Goal: Information Seeking & Learning: Learn about a topic

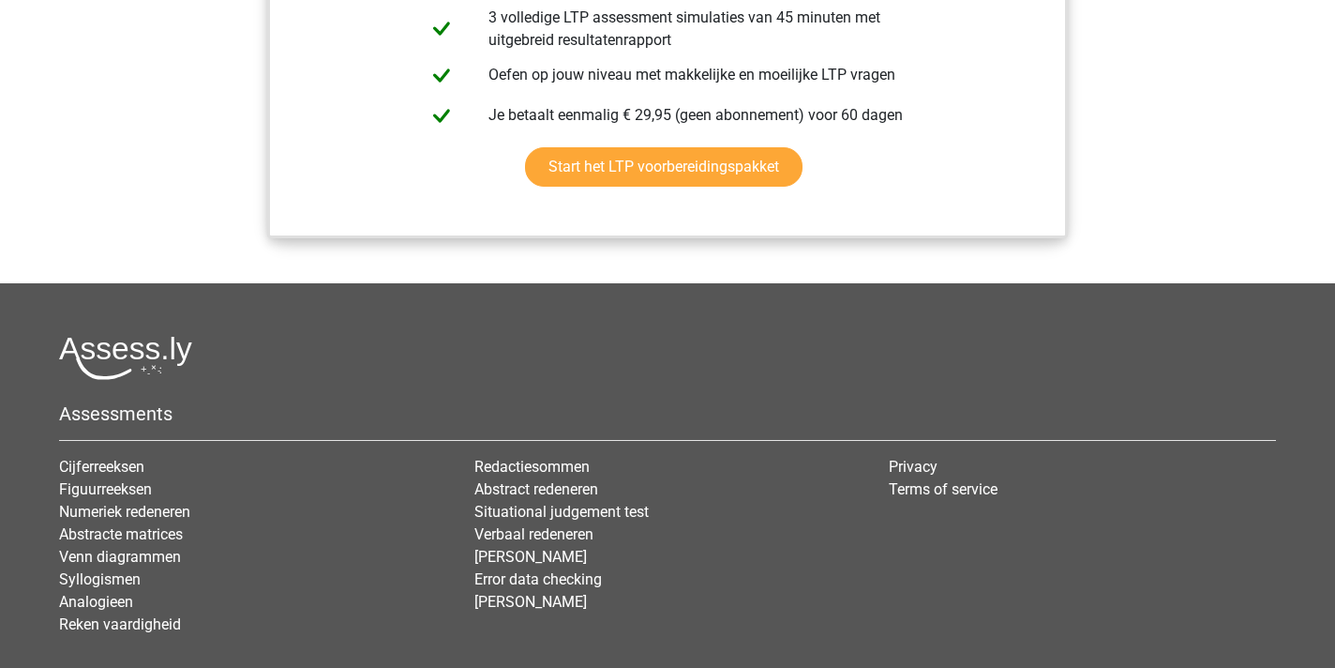
scroll to position [2142, 0]
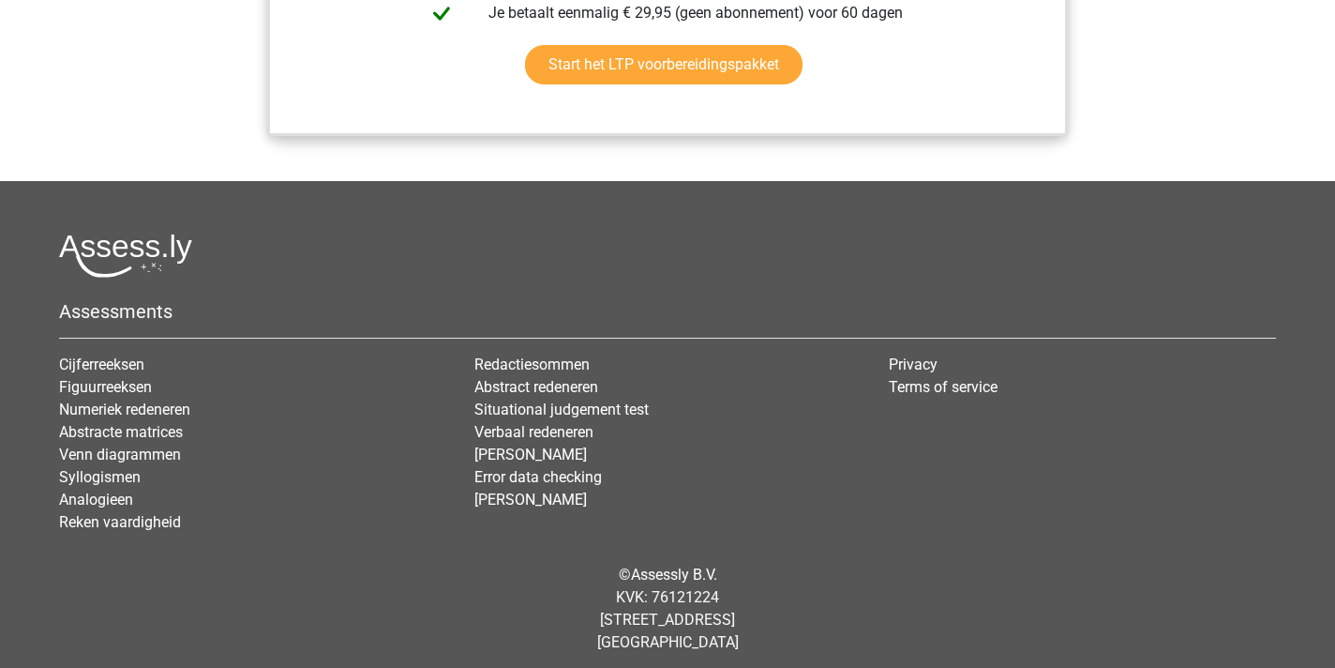
scroll to position [2250, 0]
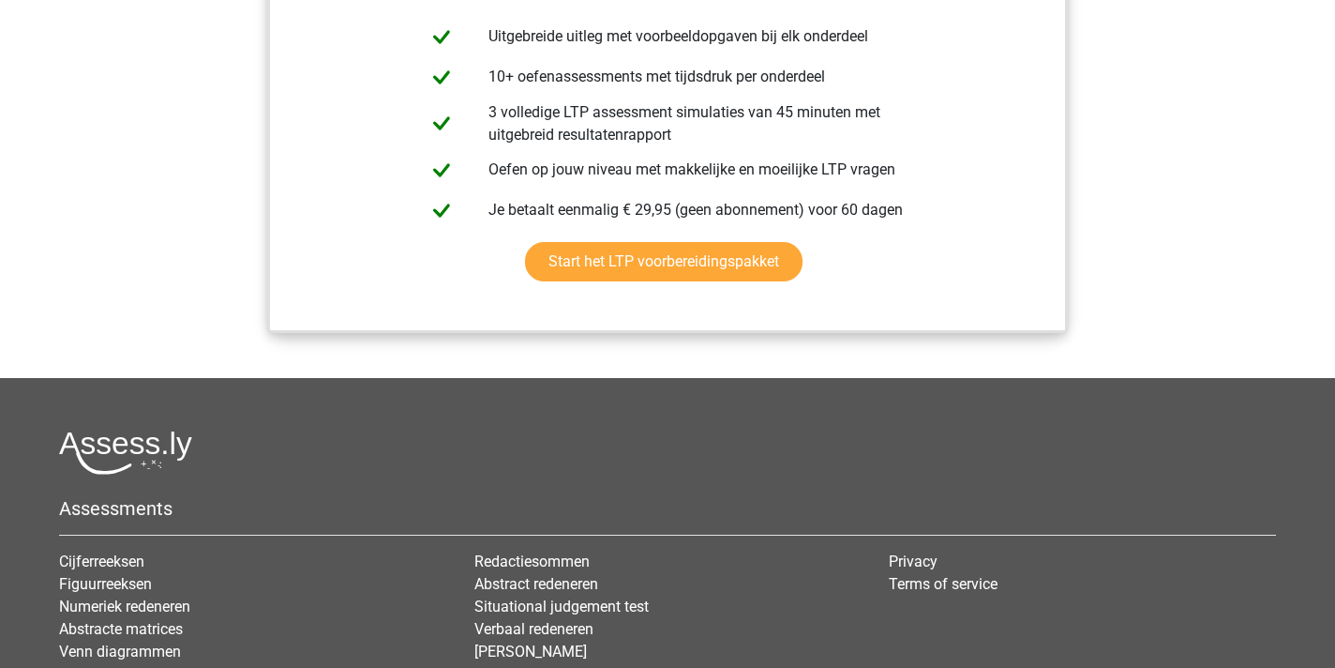
scroll to position [2252, 0]
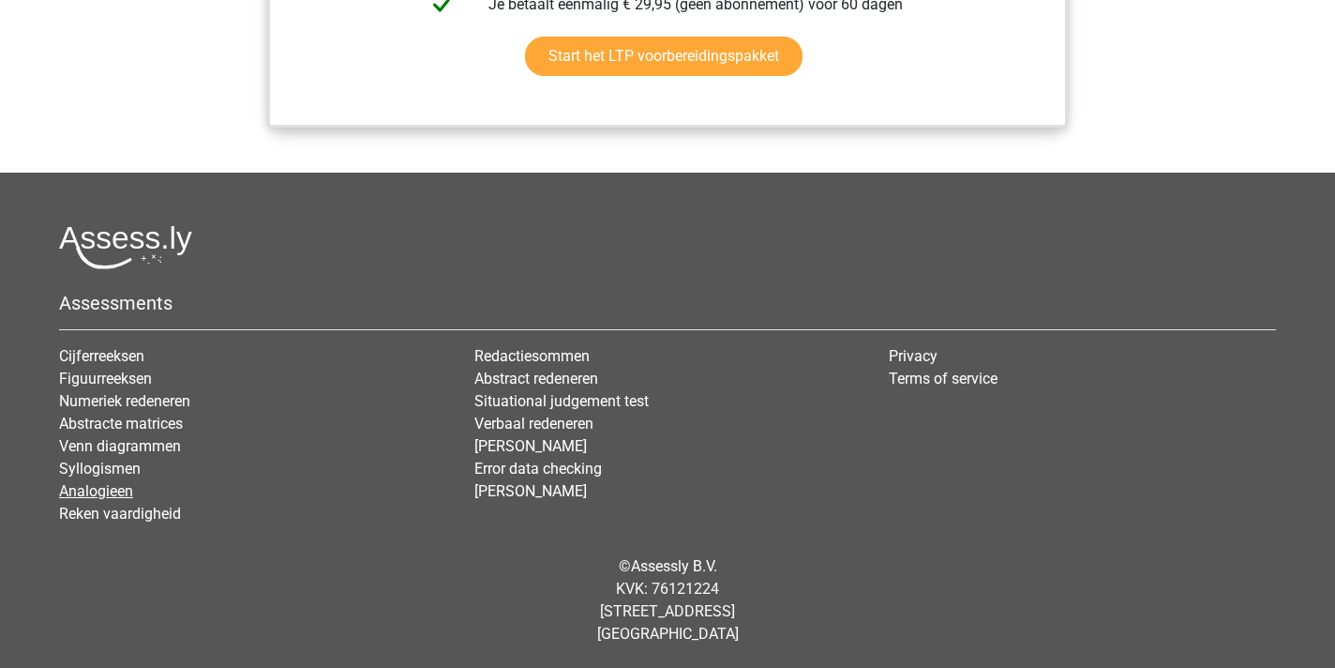
click at [108, 491] on link "Analogieen" at bounding box center [96, 491] width 74 height 18
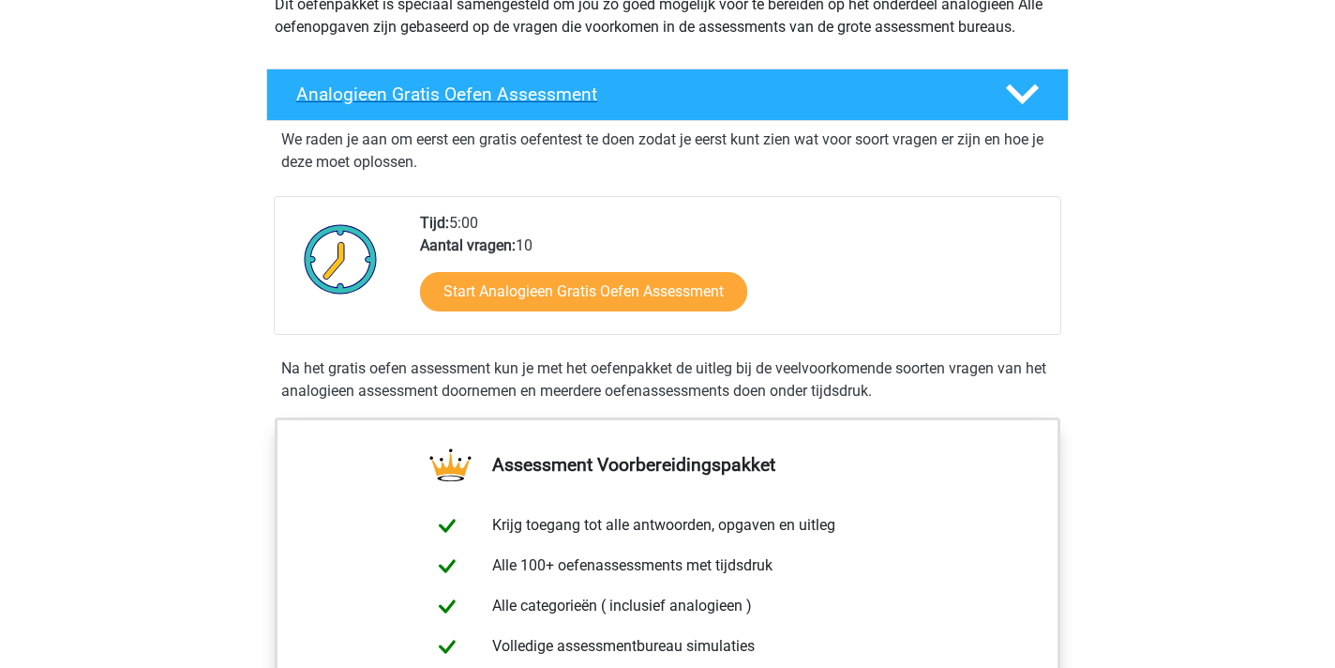
scroll to position [203, 0]
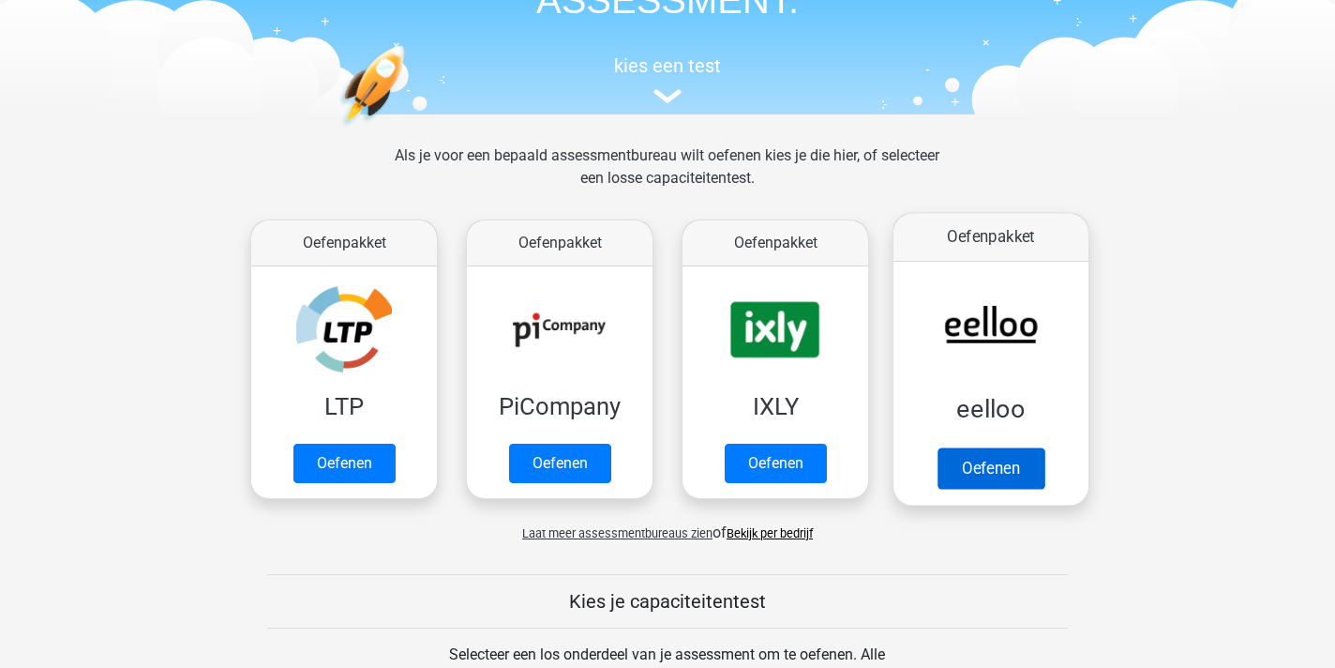
scroll to position [158, 0]
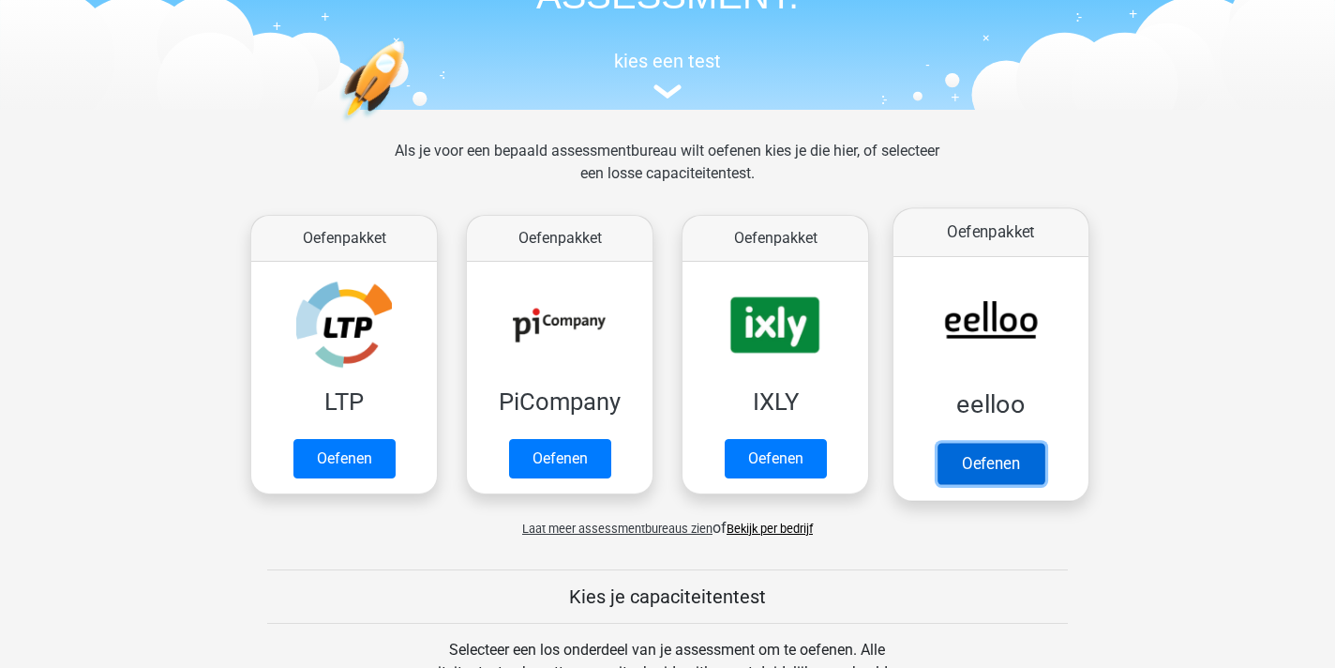
click at [1000, 460] on link "Oefenen" at bounding box center [991, 463] width 107 height 41
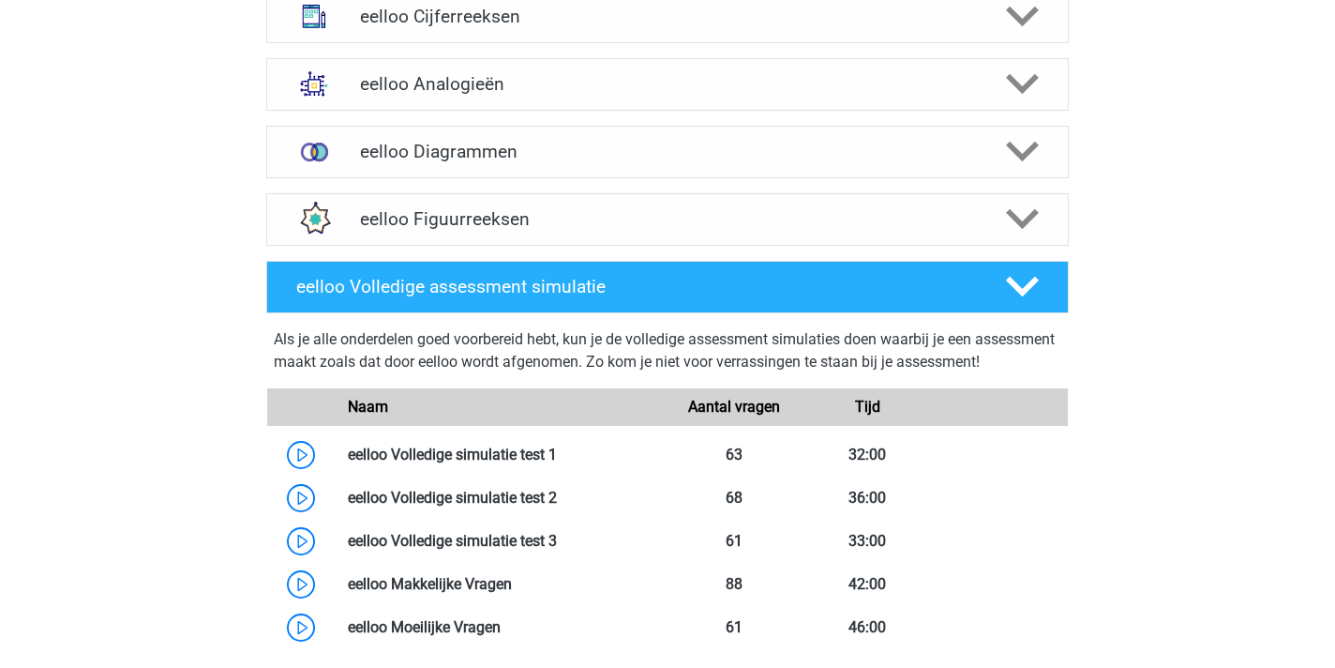
scroll to position [1253, 0]
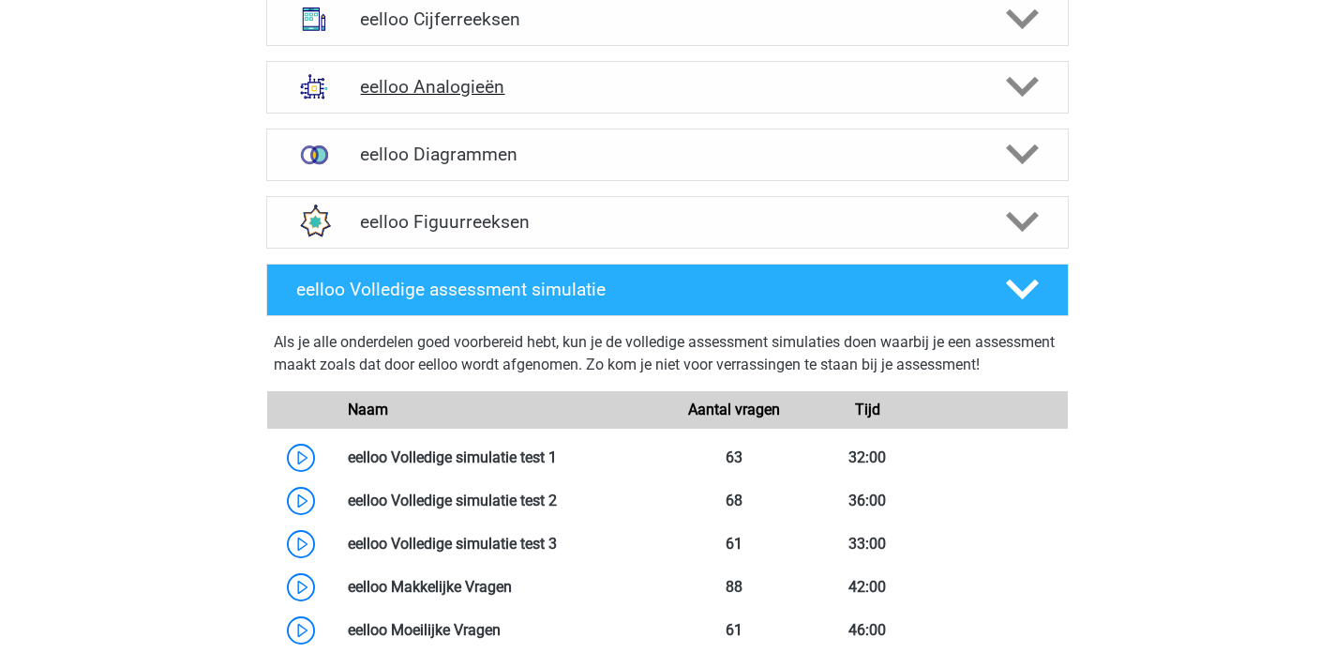
click at [1021, 97] on icon at bounding box center [1022, 86] width 33 height 33
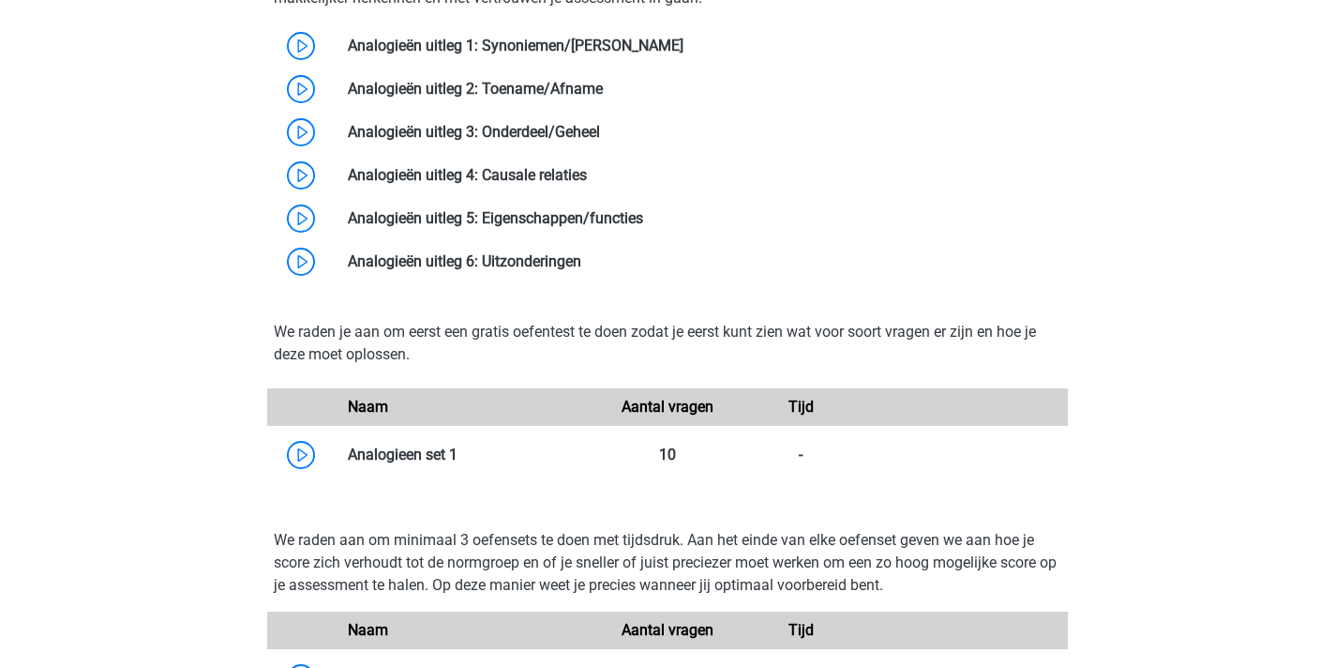
scroll to position [1628, 0]
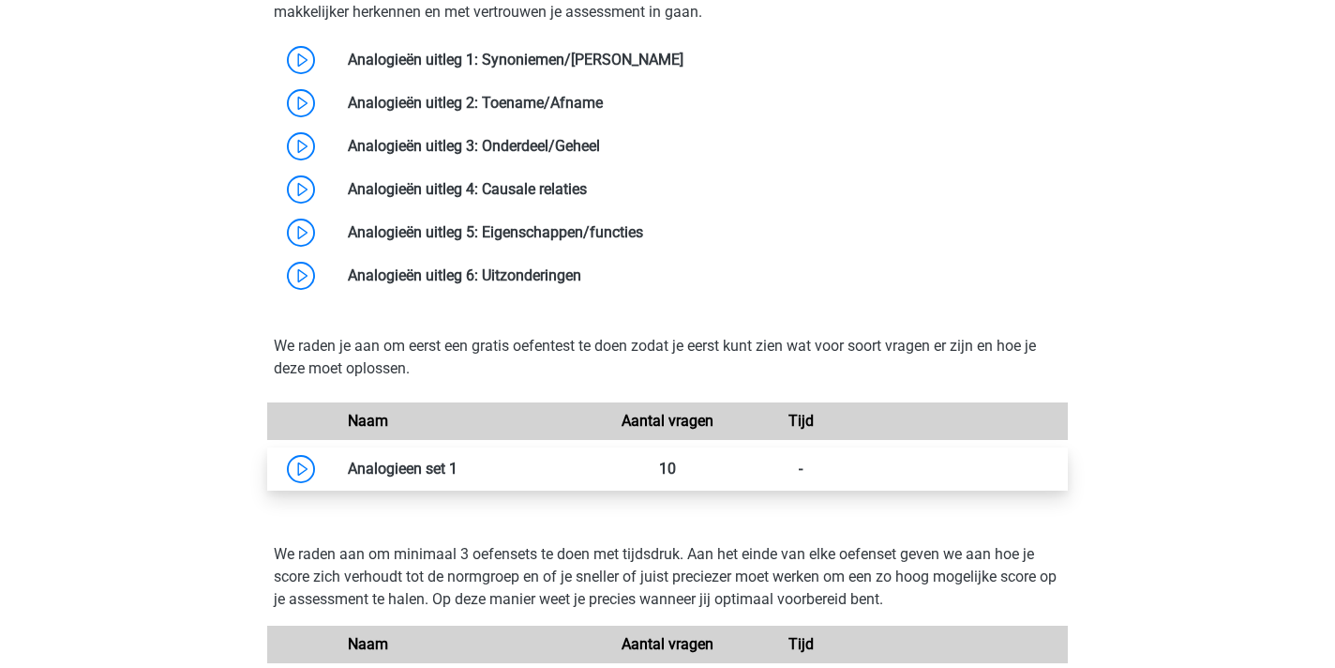
click at [458, 475] on link at bounding box center [458, 468] width 0 height 18
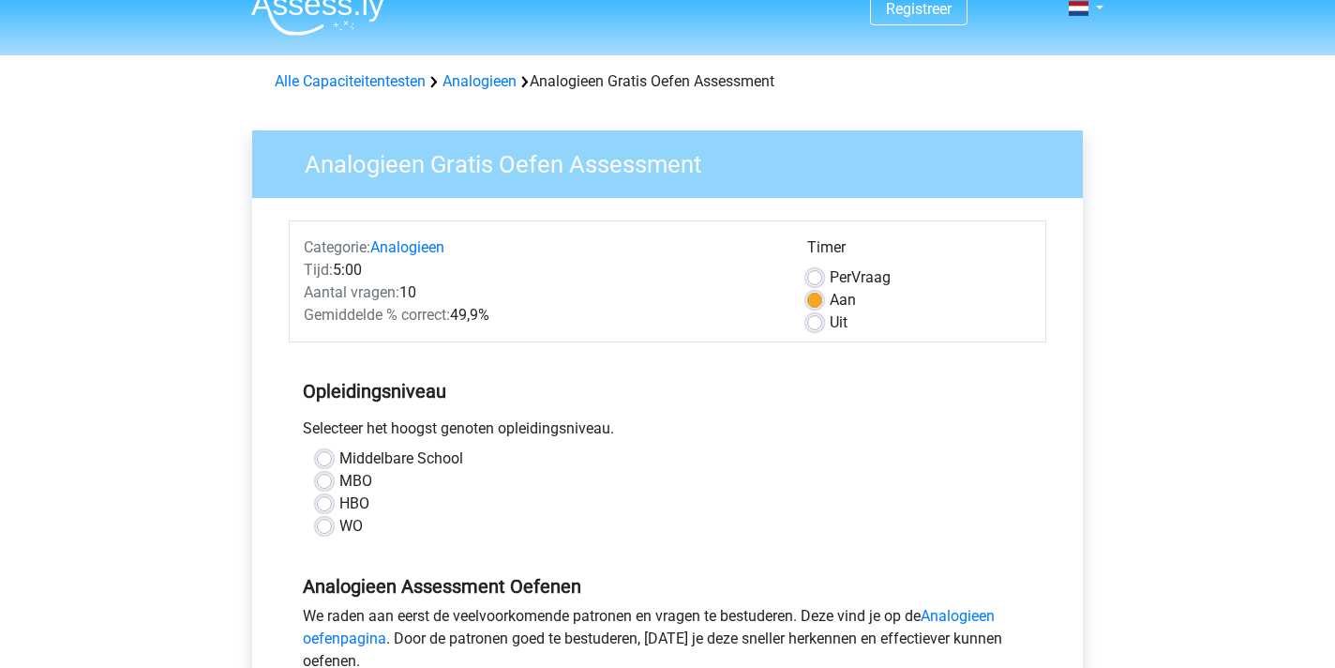
scroll to position [25, 0]
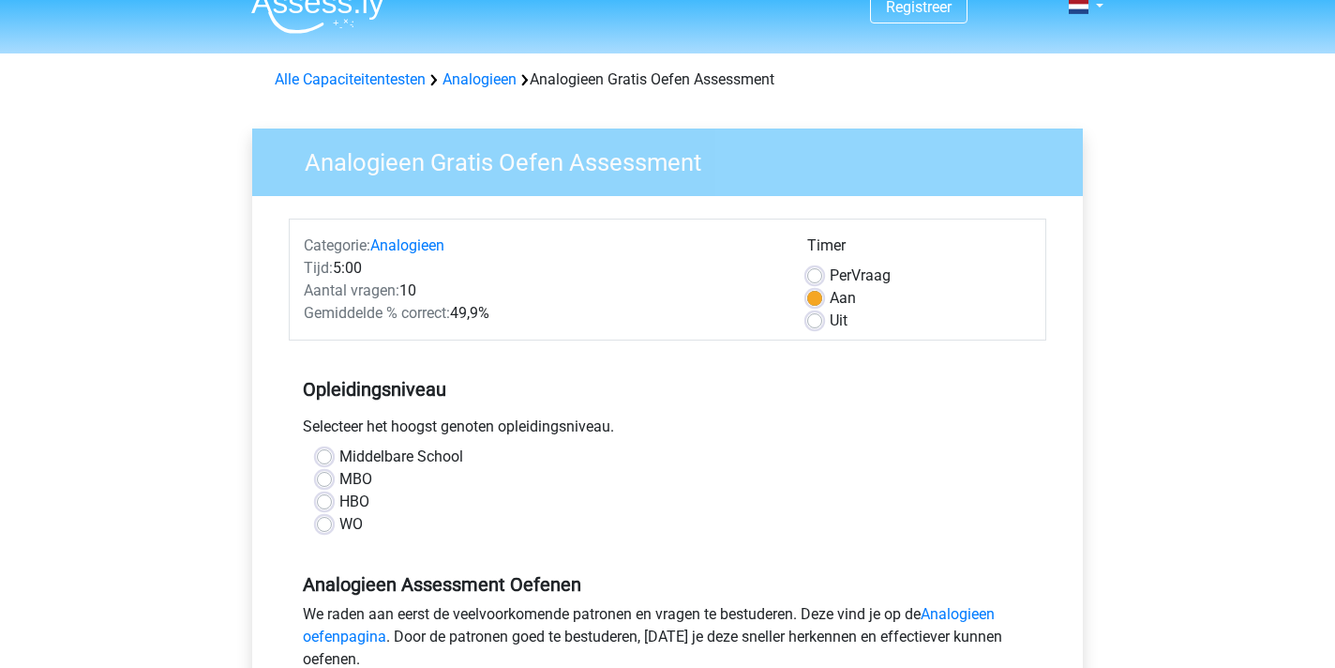
click at [339, 501] on label "HBO" at bounding box center [354, 501] width 30 height 23
click at [323, 501] on input "HBO" at bounding box center [324, 499] width 15 height 19
radio input "true"
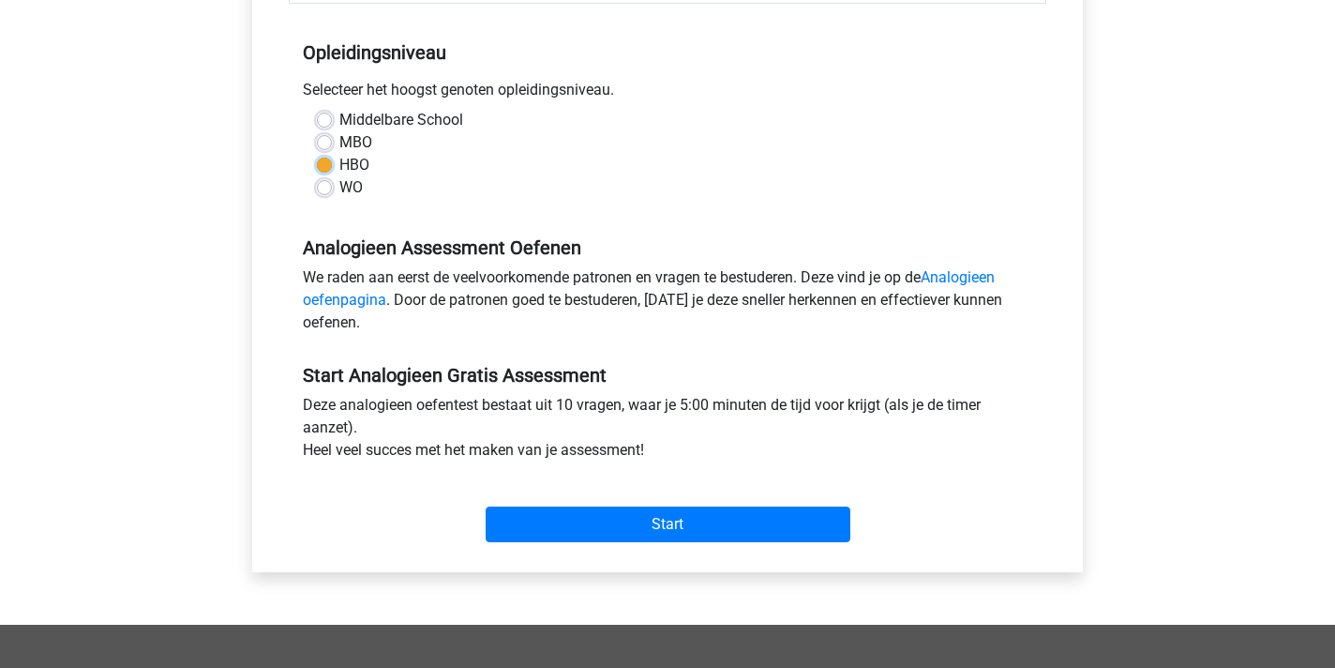
scroll to position [360, 0]
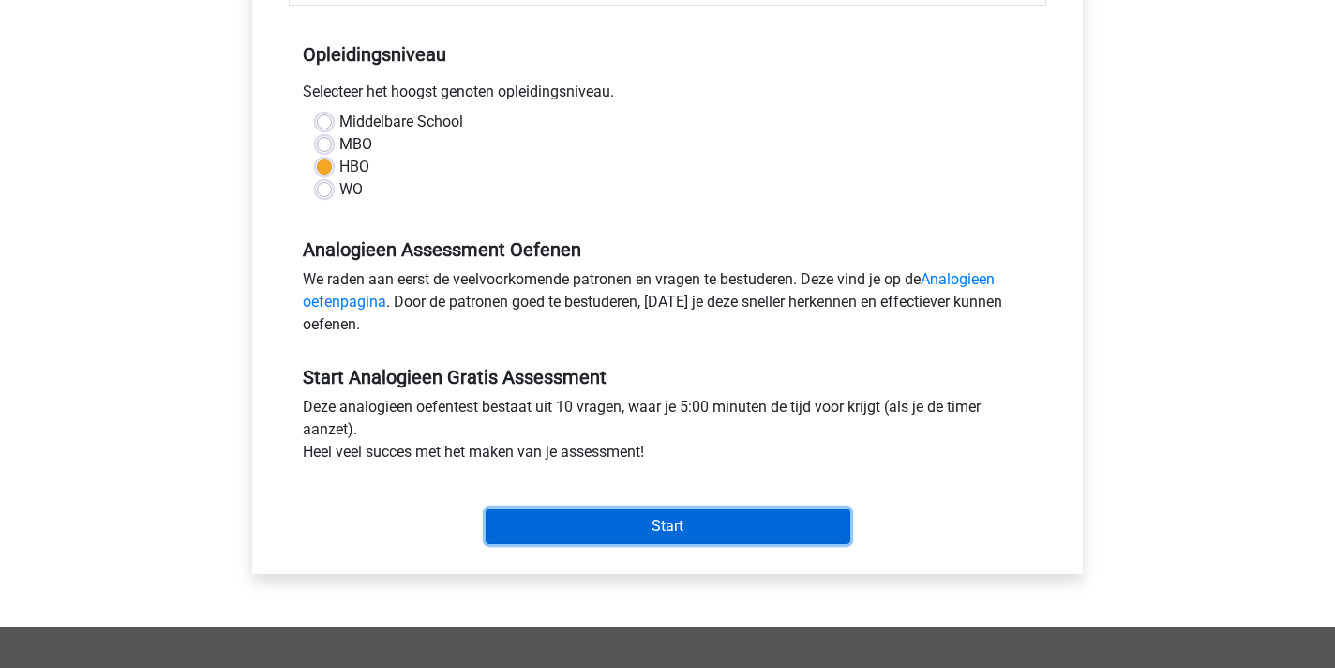
click at [578, 516] on input "Start" at bounding box center [668, 526] width 365 height 36
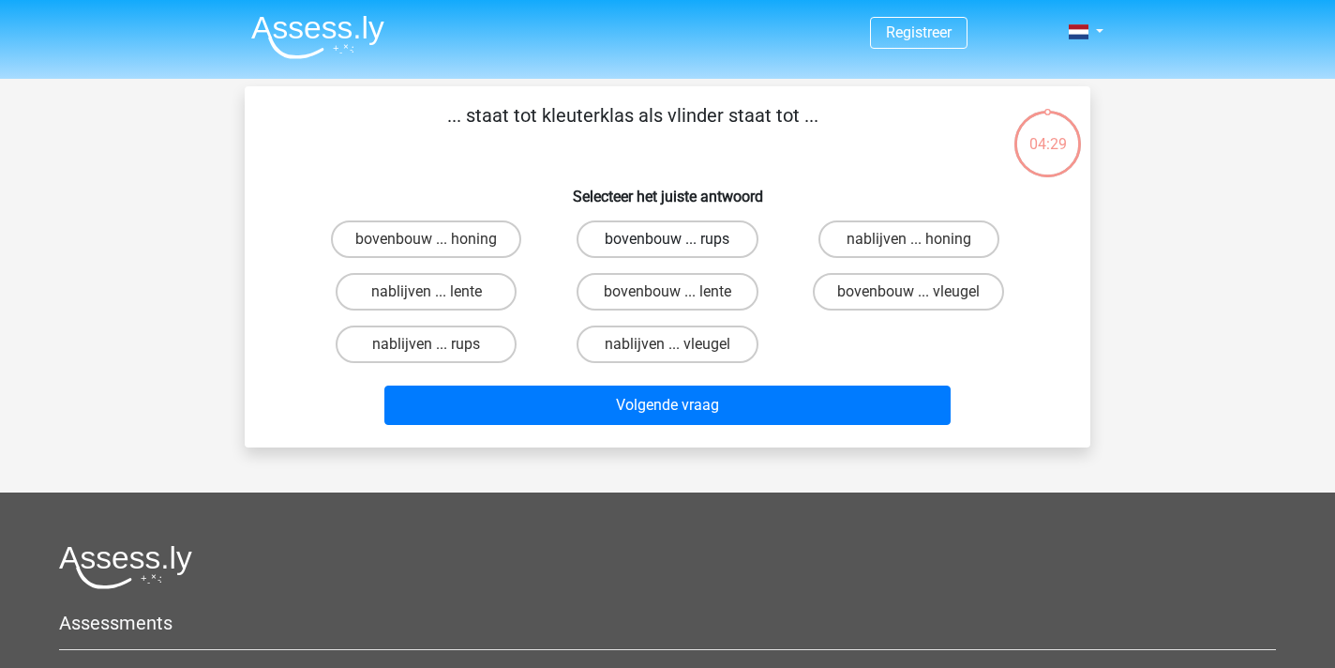
click at [695, 237] on label "bovenbouw ... rups" at bounding box center [667, 239] width 181 height 38
click at [680, 239] on input "bovenbouw ... rups" at bounding box center [674, 245] width 12 height 12
radio input "true"
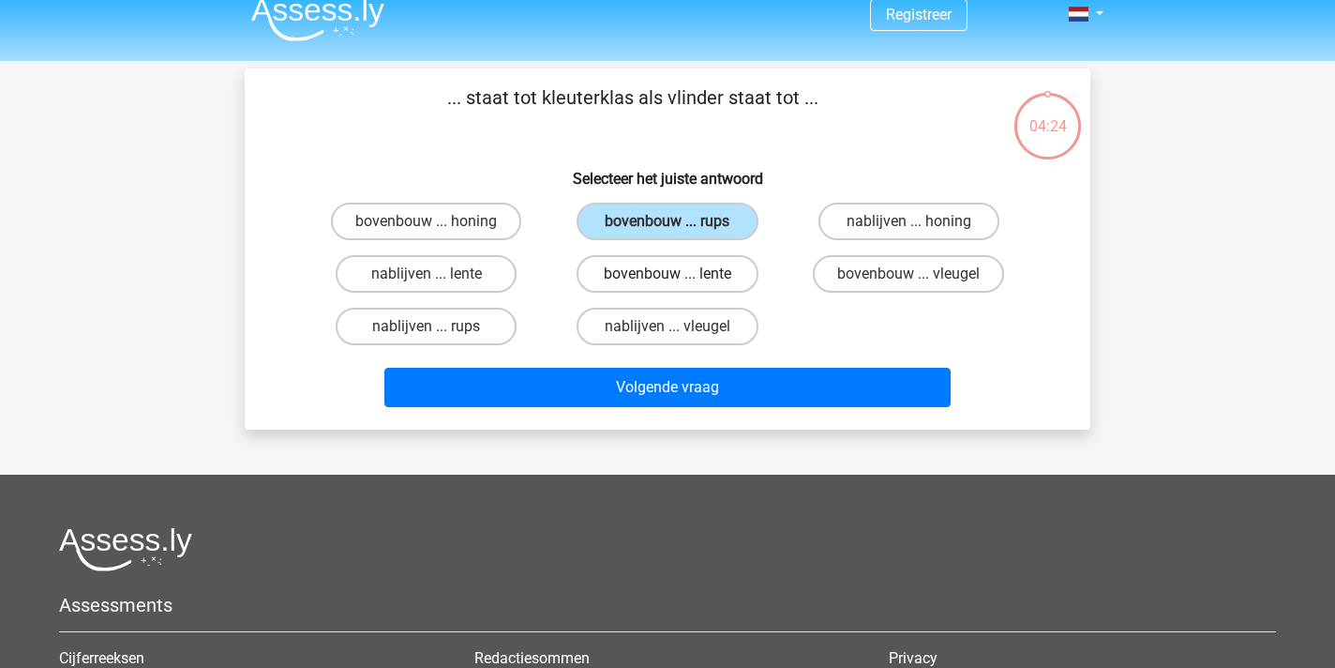
scroll to position [15, 0]
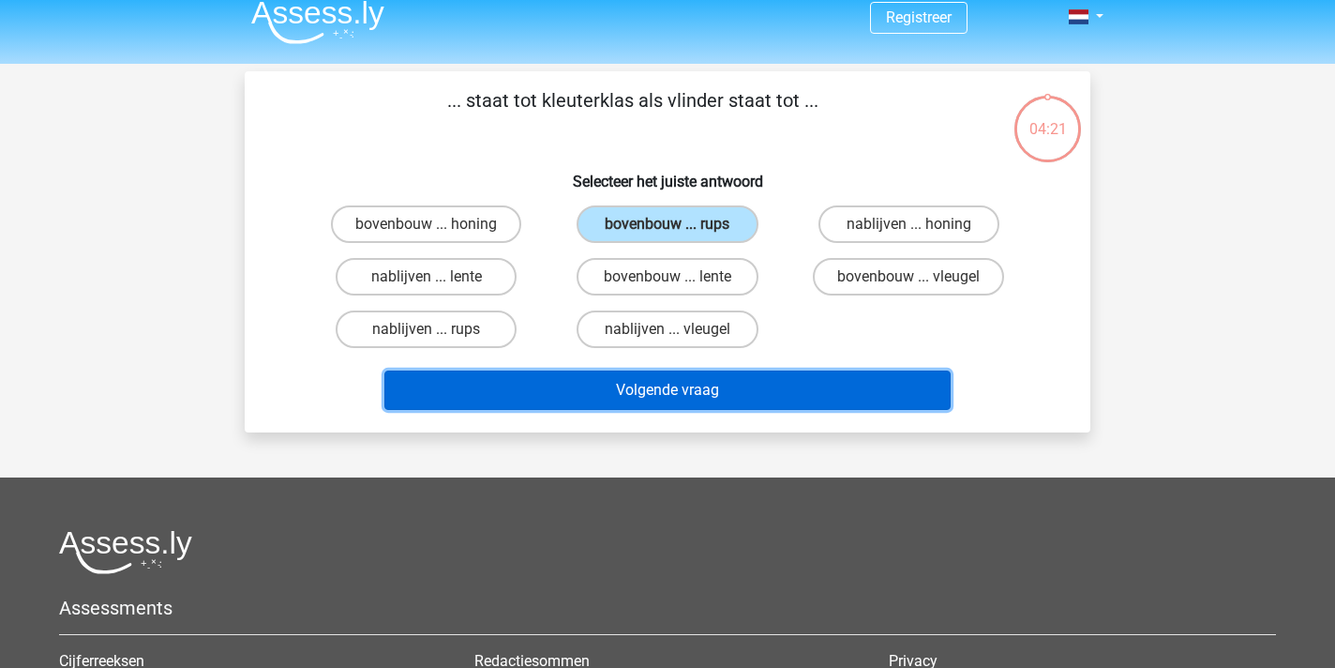
click at [700, 379] on button "Volgende vraag" at bounding box center [667, 389] width 567 height 39
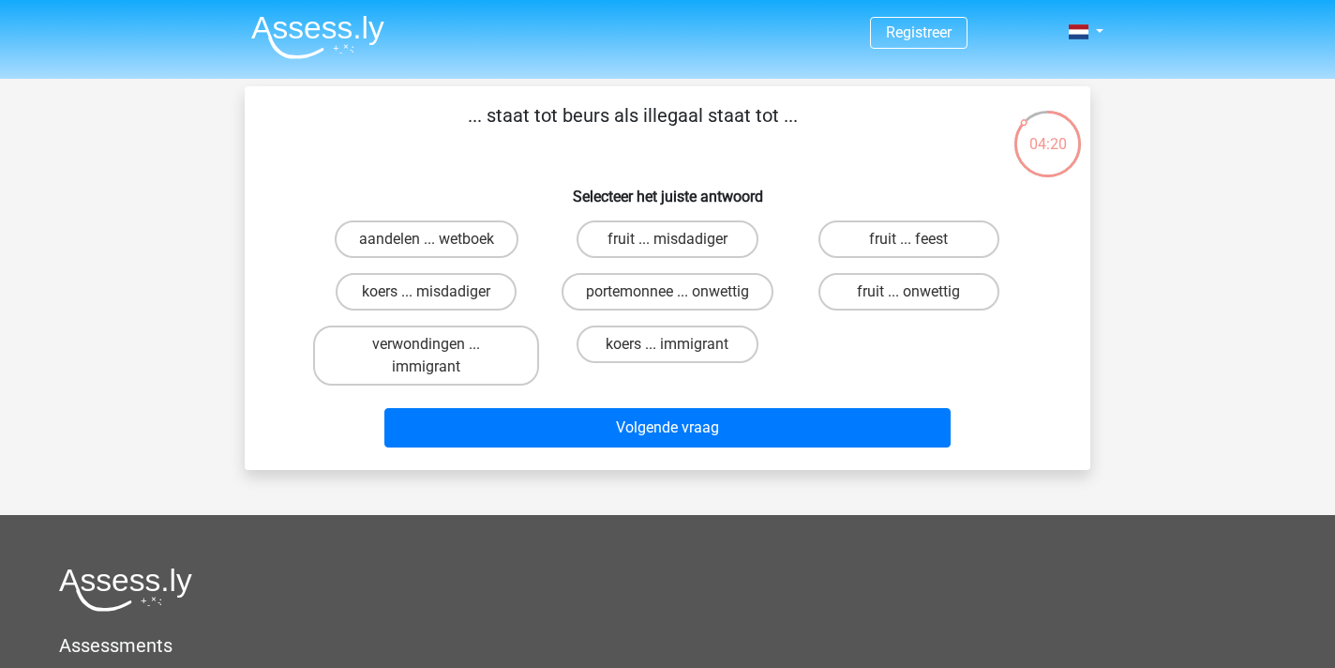
scroll to position [0, 0]
click at [490, 236] on label "aandelen ... wetboek" at bounding box center [427, 239] width 184 height 38
click at [439, 239] on input "aandelen ... wetboek" at bounding box center [433, 245] width 12 height 12
radio input "true"
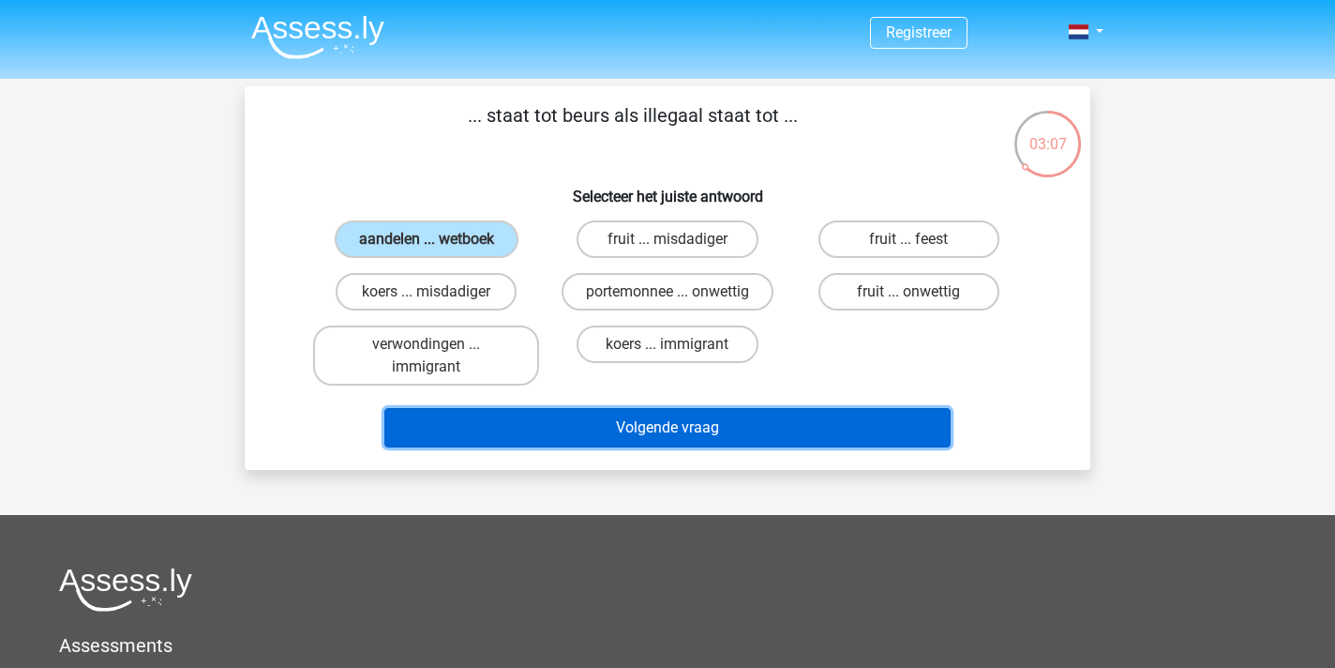
click at [555, 416] on button "Volgende vraag" at bounding box center [667, 427] width 567 height 39
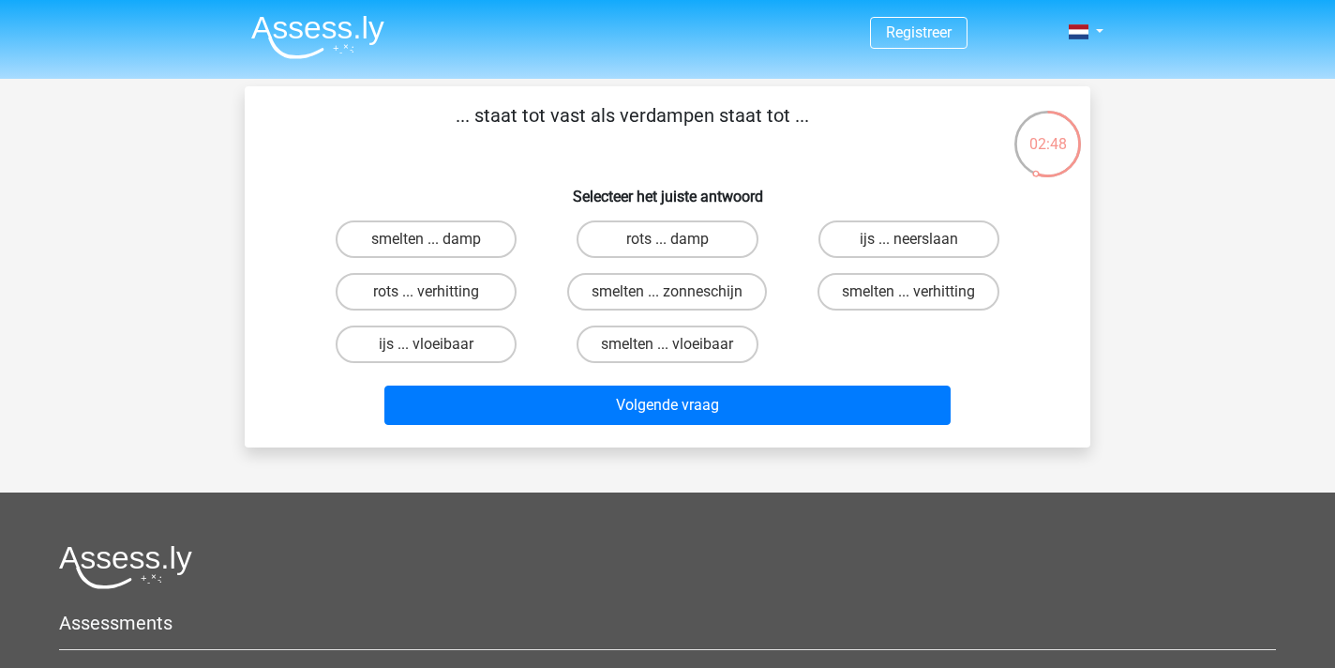
click at [911, 301] on input "smelten ... verhitting" at bounding box center [915, 298] width 12 height 12
radio input "true"
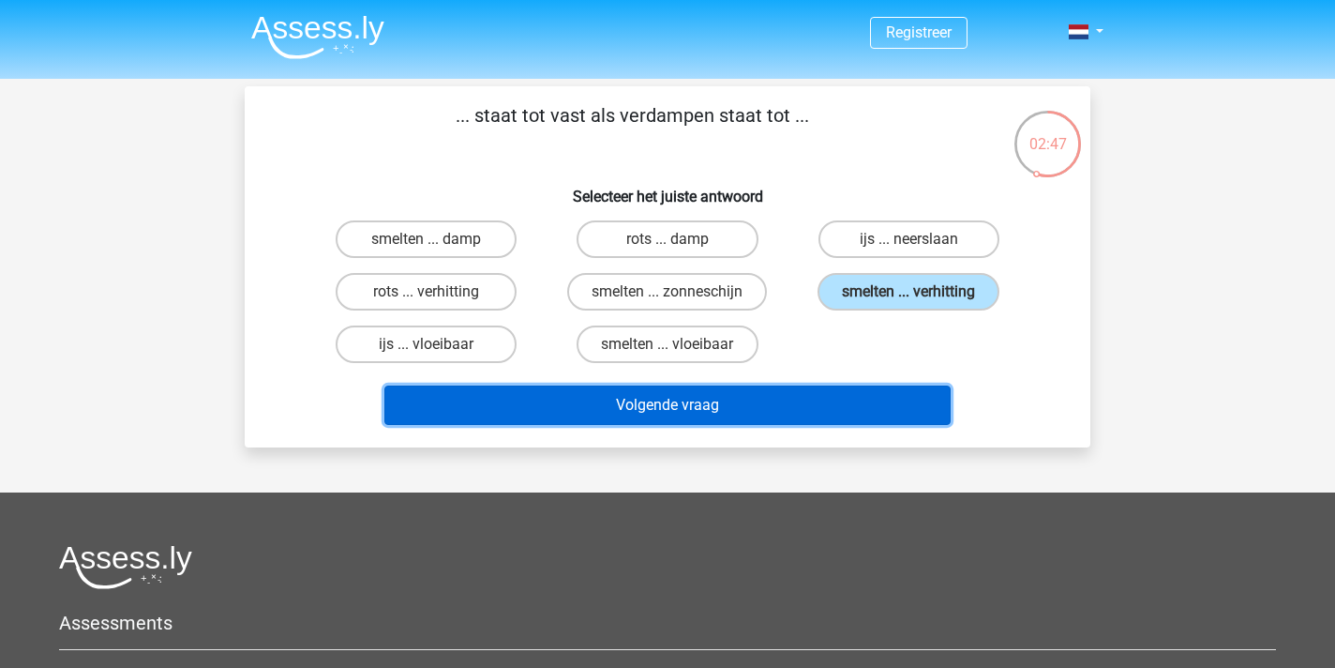
click at [808, 409] on button "Volgende vraag" at bounding box center [667, 404] width 567 height 39
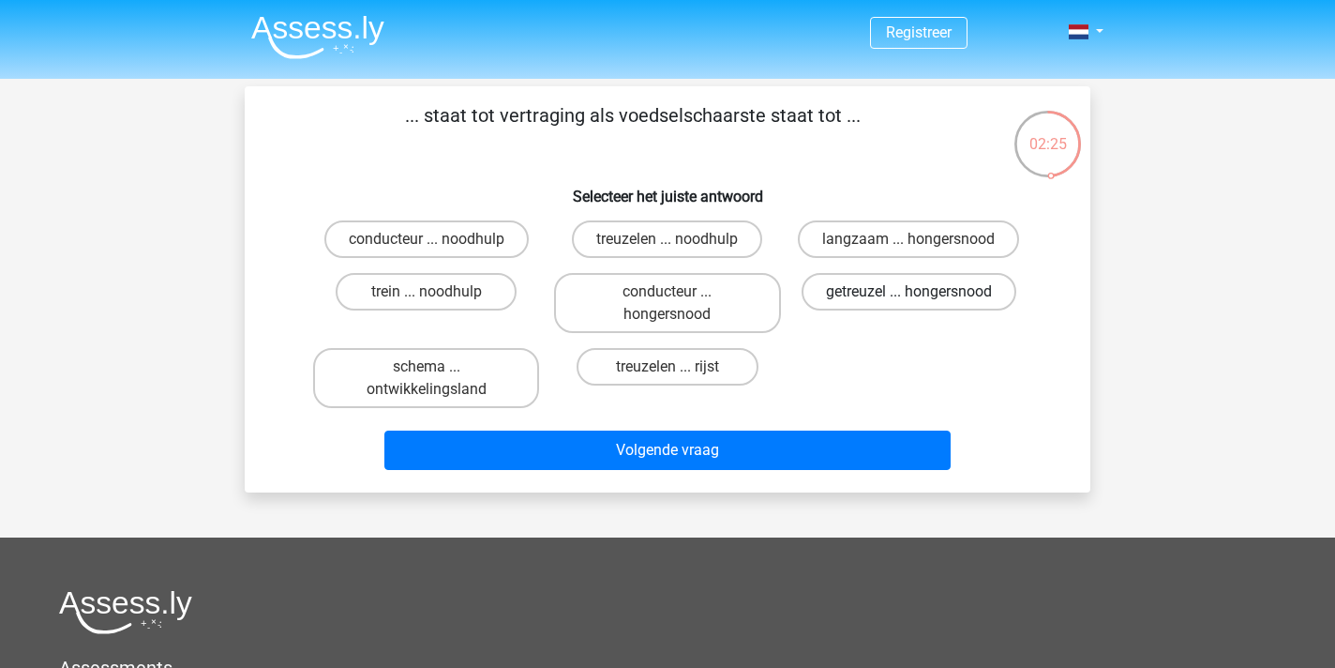
click at [898, 305] on label "getreuzel ... hongersnood" at bounding box center [909, 292] width 215 height 38
click at [909, 304] on input "getreuzel ... hongersnood" at bounding box center [915, 298] width 12 height 12
radio input "true"
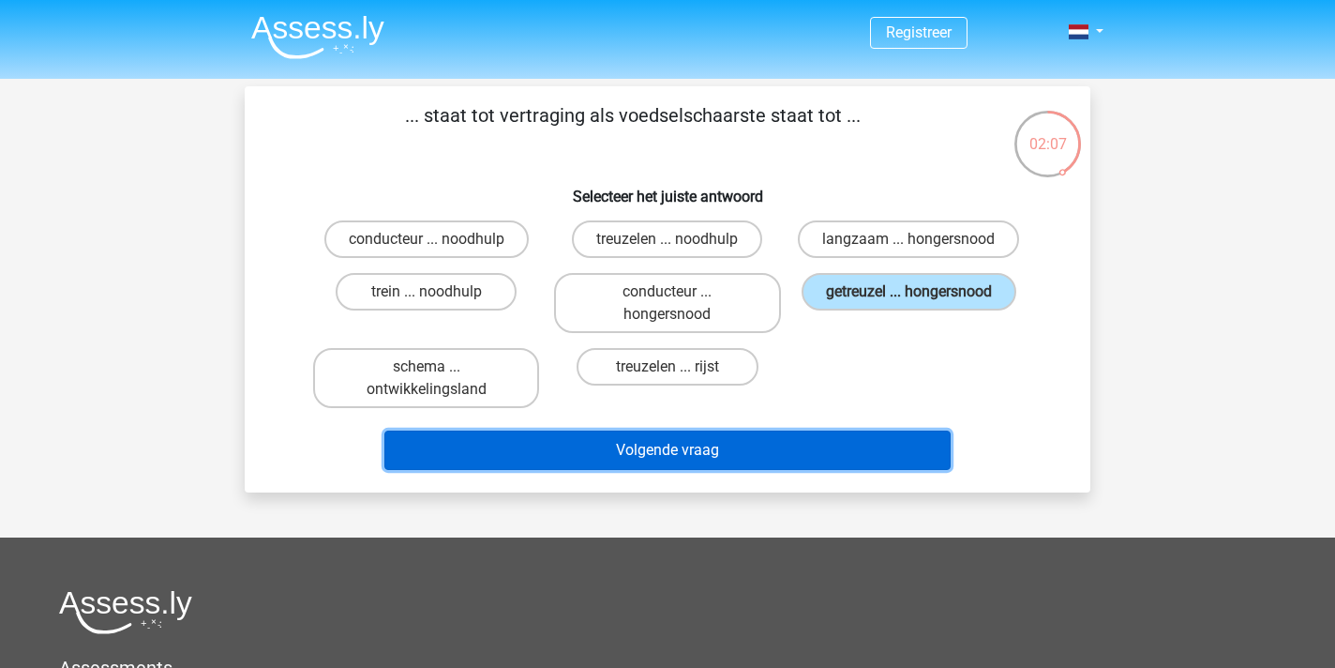
click at [733, 444] on button "Volgende vraag" at bounding box center [667, 449] width 567 height 39
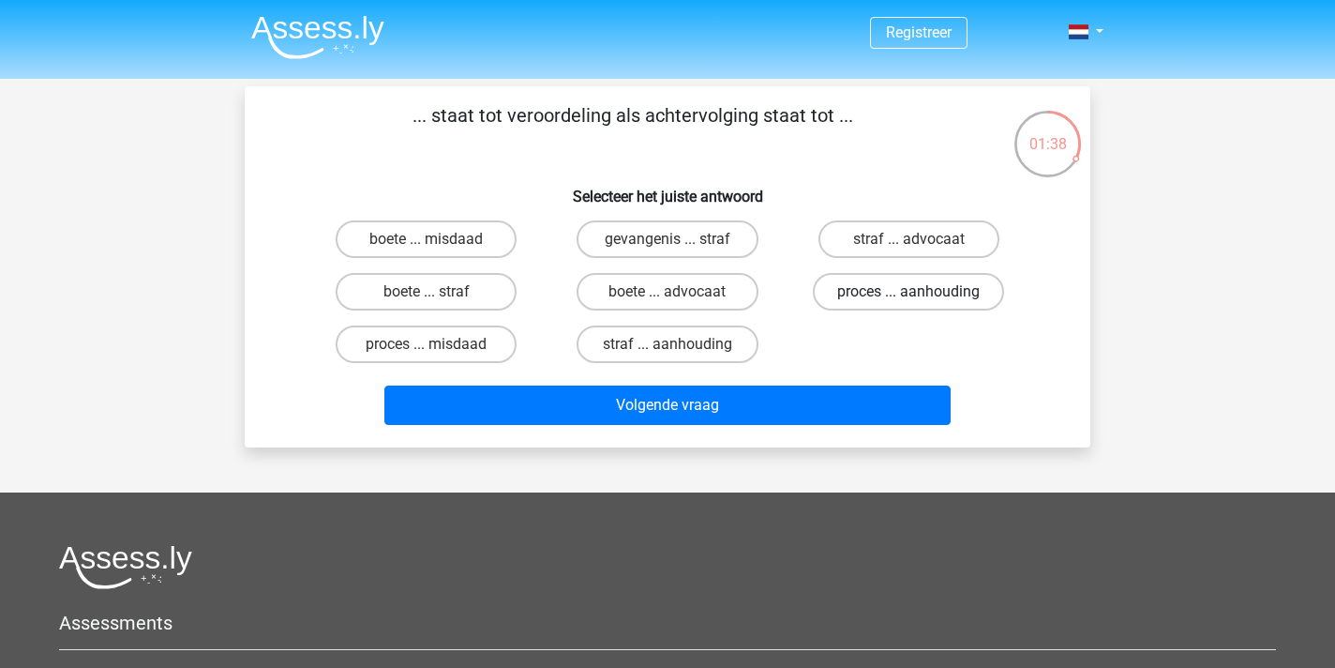
click at [900, 293] on label "proces ... aanhouding" at bounding box center [908, 292] width 191 height 38
click at [909, 293] on input "proces ... aanhouding" at bounding box center [915, 298] width 12 height 12
radio input "true"
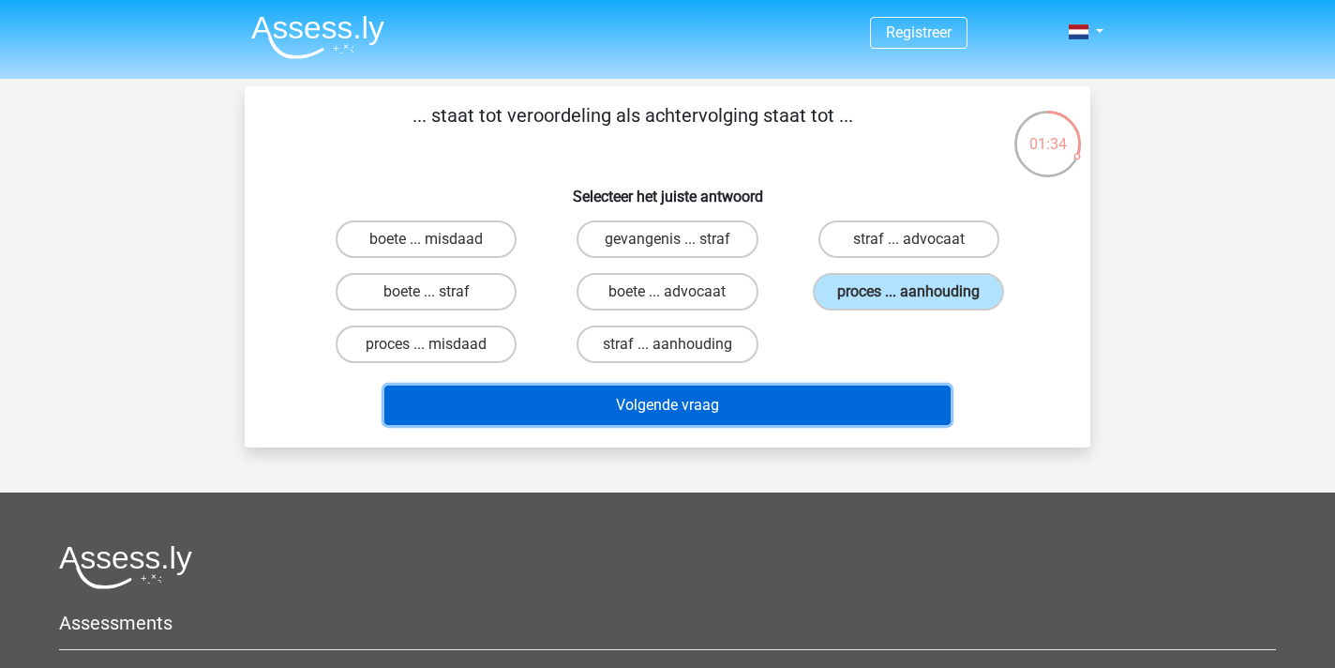
click at [734, 415] on button "Volgende vraag" at bounding box center [667, 404] width 567 height 39
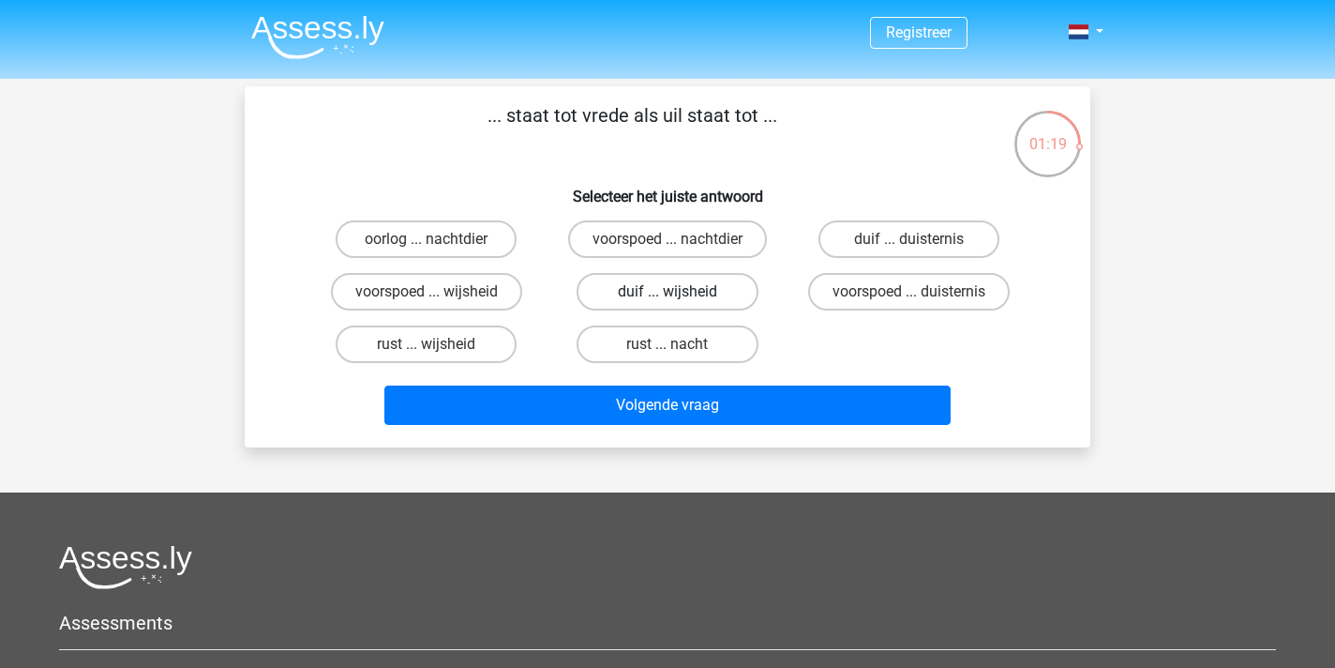
click at [714, 275] on label "duif ... wijsheid" at bounding box center [667, 292] width 181 height 38
click at [680, 292] on input "duif ... wijsheid" at bounding box center [674, 298] width 12 height 12
radio input "true"
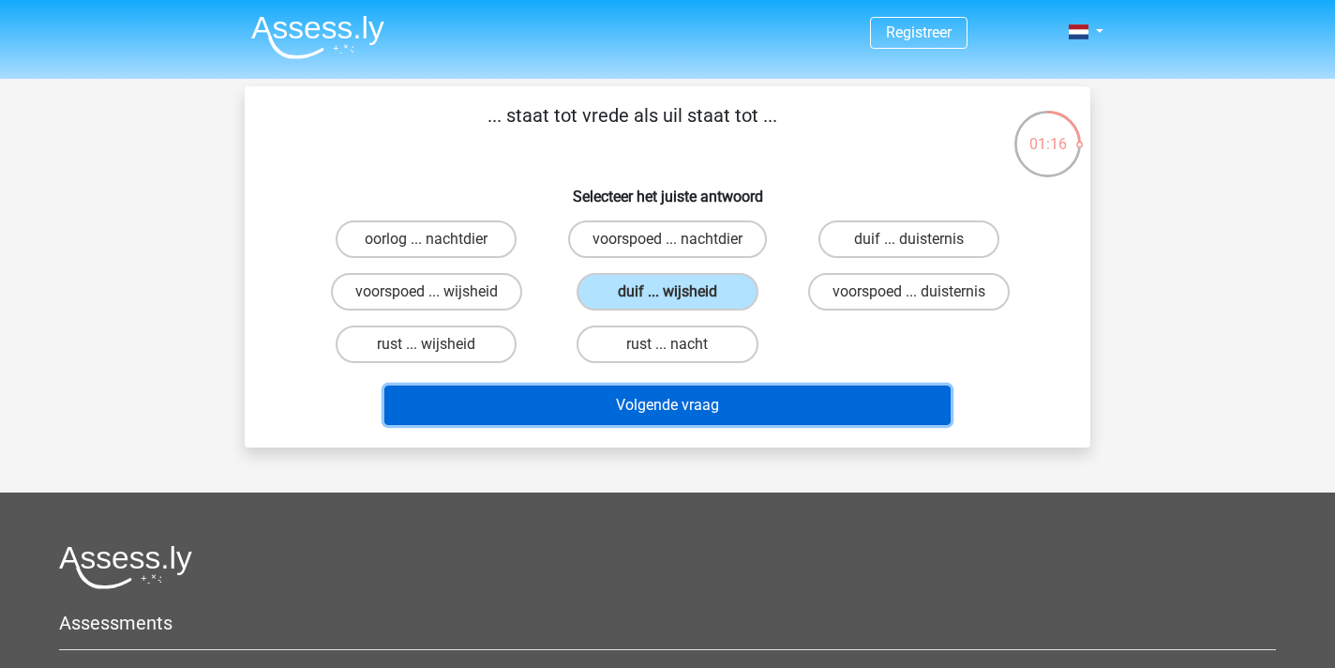
click at [706, 398] on button "Volgende vraag" at bounding box center [667, 404] width 567 height 39
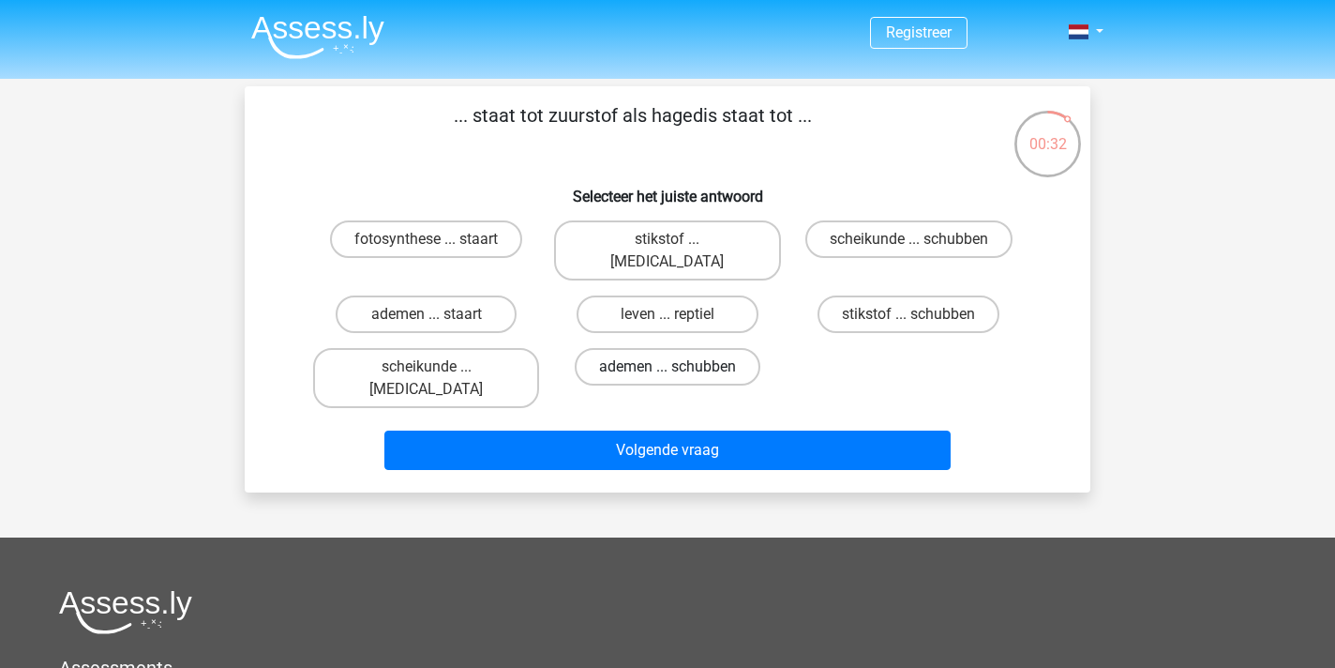
drag, startPoint x: 727, startPoint y: 234, endPoint x: 740, endPoint y: 344, distance: 110.5
click at [740, 344] on div "fotosynthese ... staart stikstof ... krokodil scheikunde ... schubben ademen ..…" at bounding box center [668, 314] width 724 height 203
click at [716, 348] on label "ademen ... schubben" at bounding box center [668, 367] width 186 height 38
click at [680, 367] on input "ademen ... schubben" at bounding box center [674, 373] width 12 height 12
radio input "true"
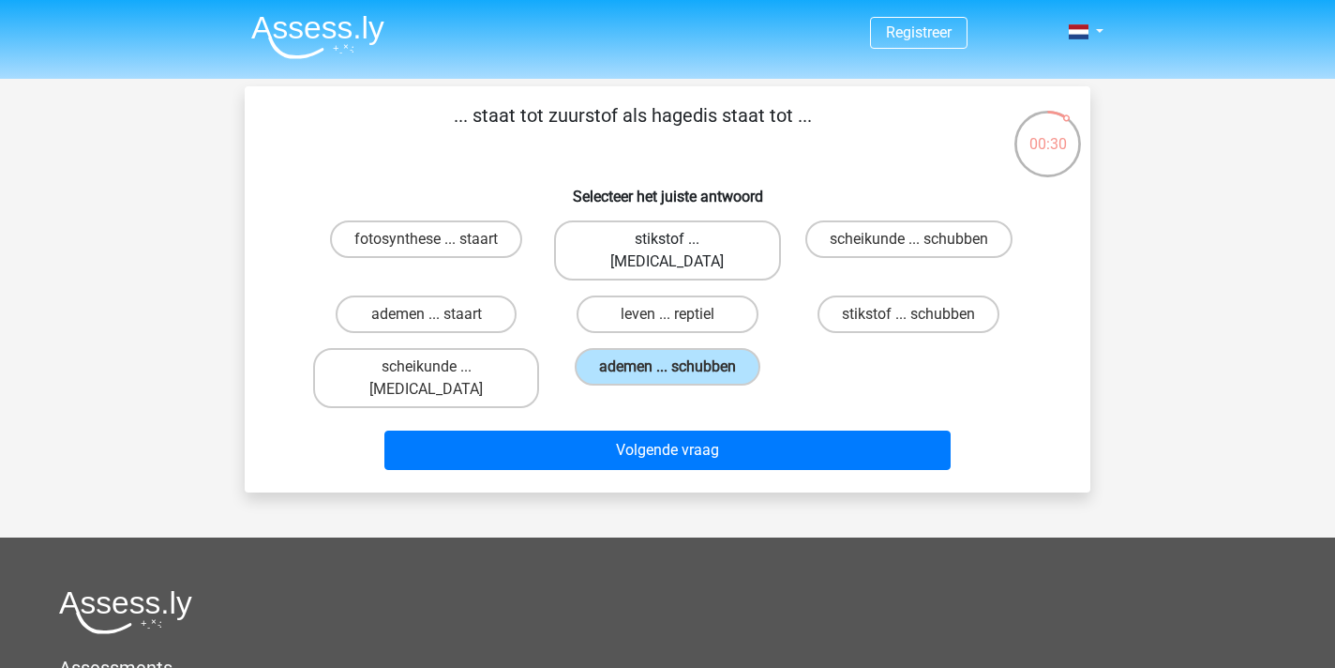
click at [696, 231] on label "stikstof ... krokodil" at bounding box center [667, 250] width 226 height 60
click at [680, 239] on input "stikstof ... krokodil" at bounding box center [674, 245] width 12 height 12
radio input "true"
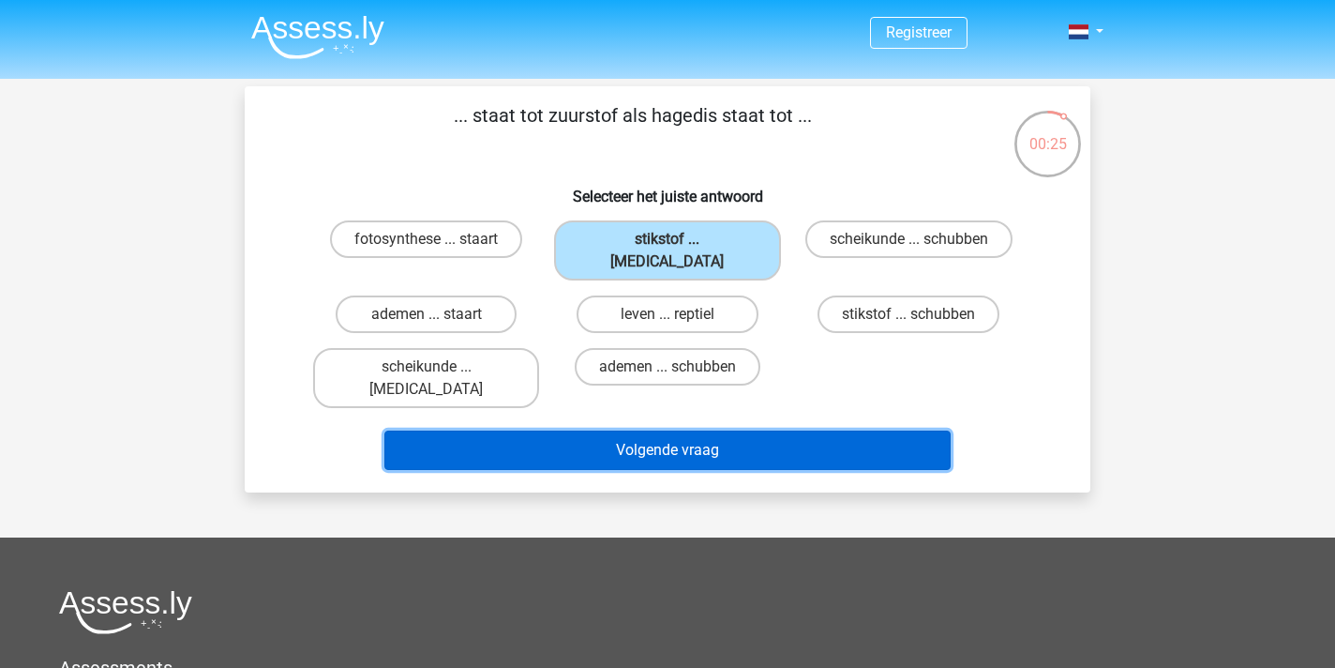
click at [713, 430] on button "Volgende vraag" at bounding box center [667, 449] width 567 height 39
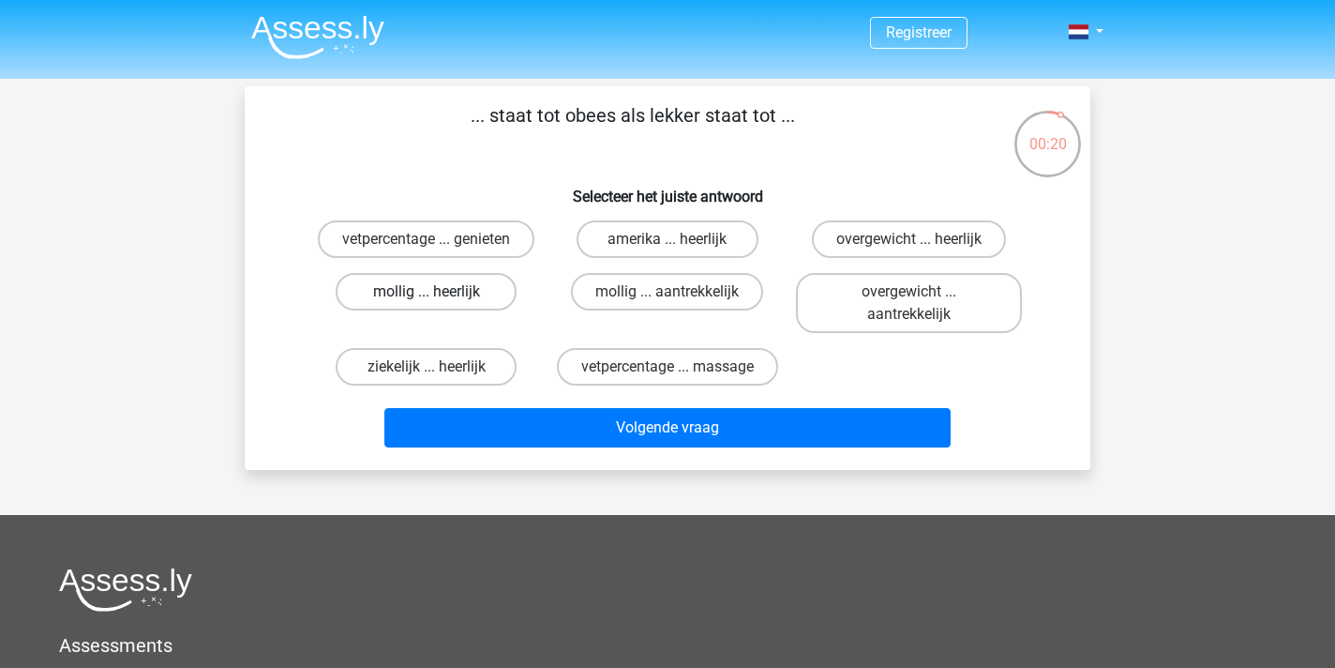
click at [494, 291] on label "mollig ... heerlijk" at bounding box center [426, 292] width 181 height 38
click at [439, 292] on input "mollig ... heerlijk" at bounding box center [433, 298] width 12 height 12
radio input "true"
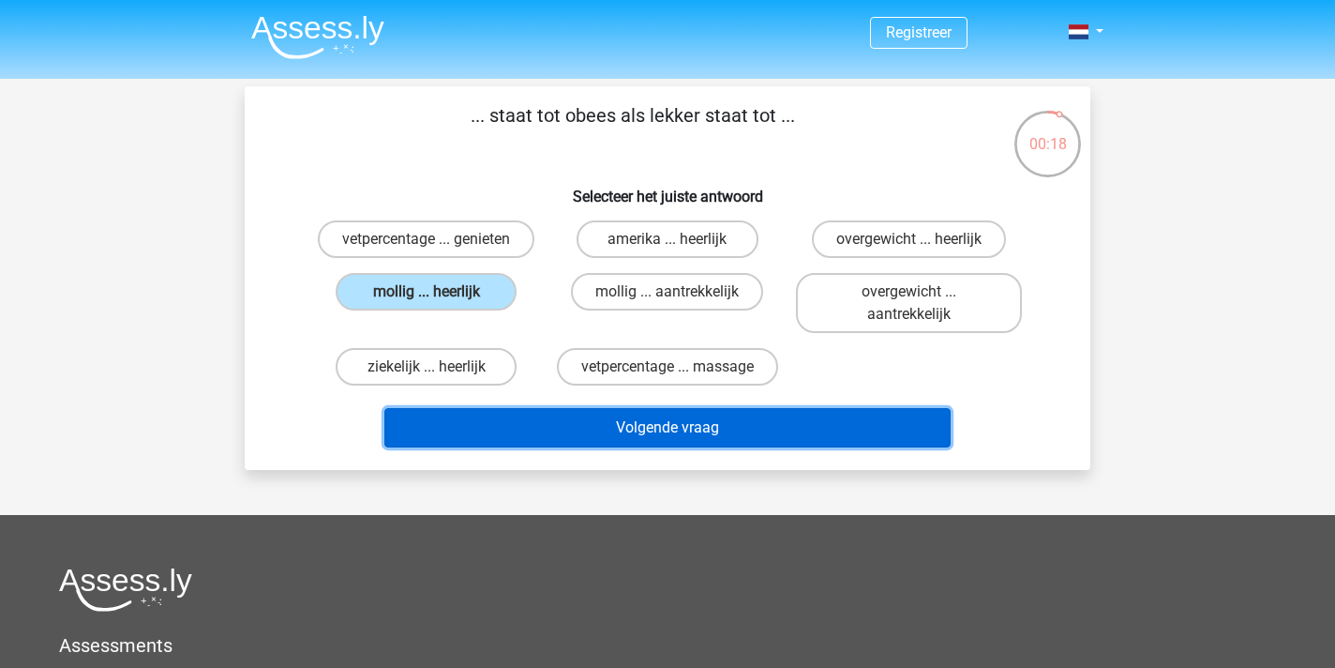
click at [617, 422] on button "Volgende vraag" at bounding box center [667, 427] width 567 height 39
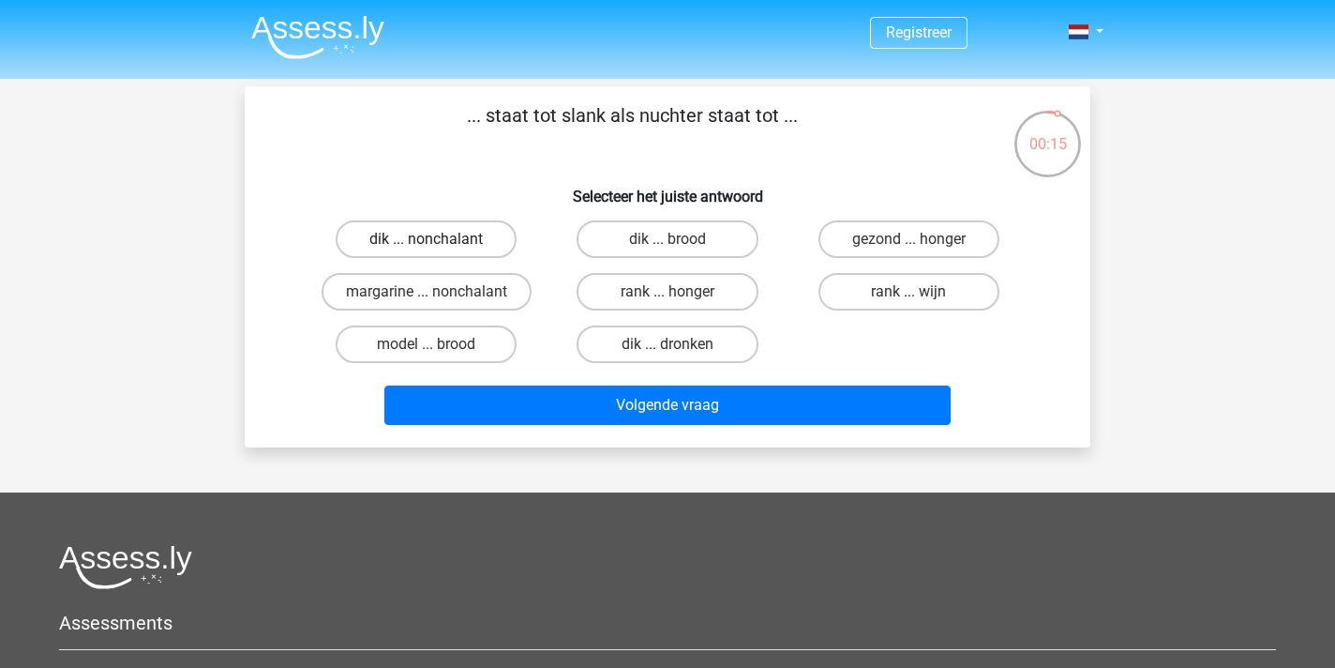
click at [462, 236] on label "dik ... nonchalant" at bounding box center [426, 239] width 181 height 38
click at [439, 239] on input "dik ... nonchalant" at bounding box center [433, 245] width 12 height 12
radio input "true"
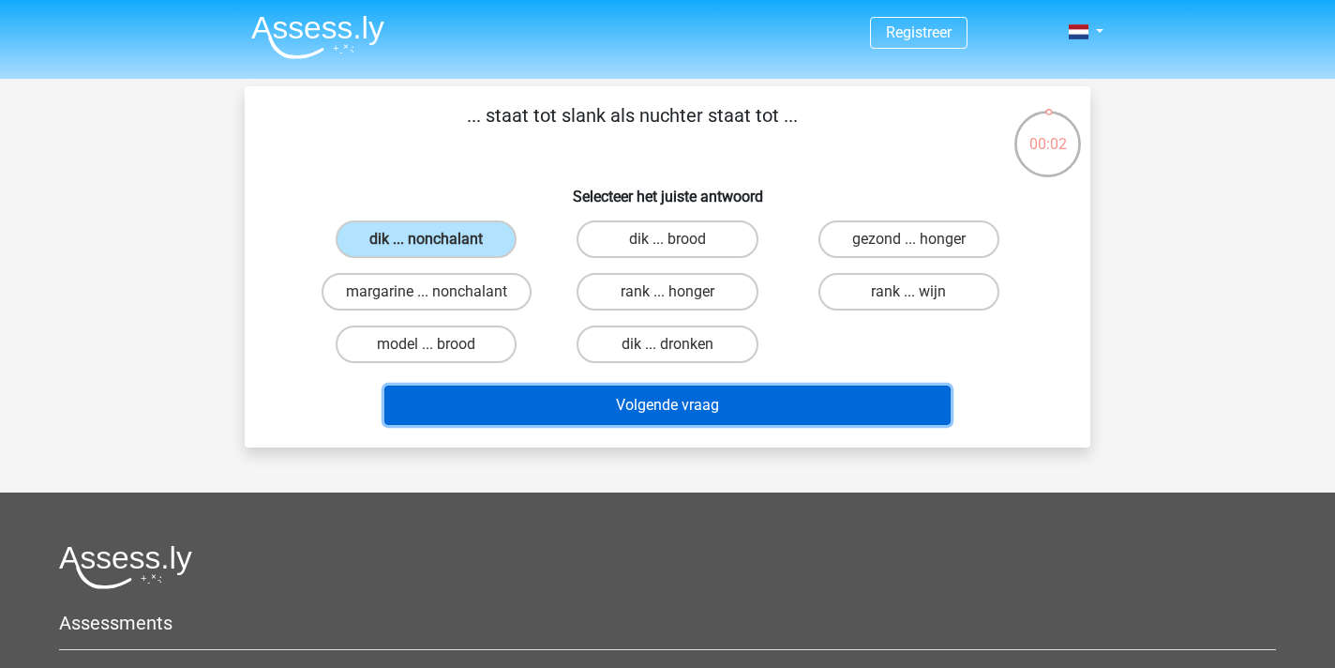
click at [582, 404] on button "Volgende vraag" at bounding box center [667, 404] width 567 height 39
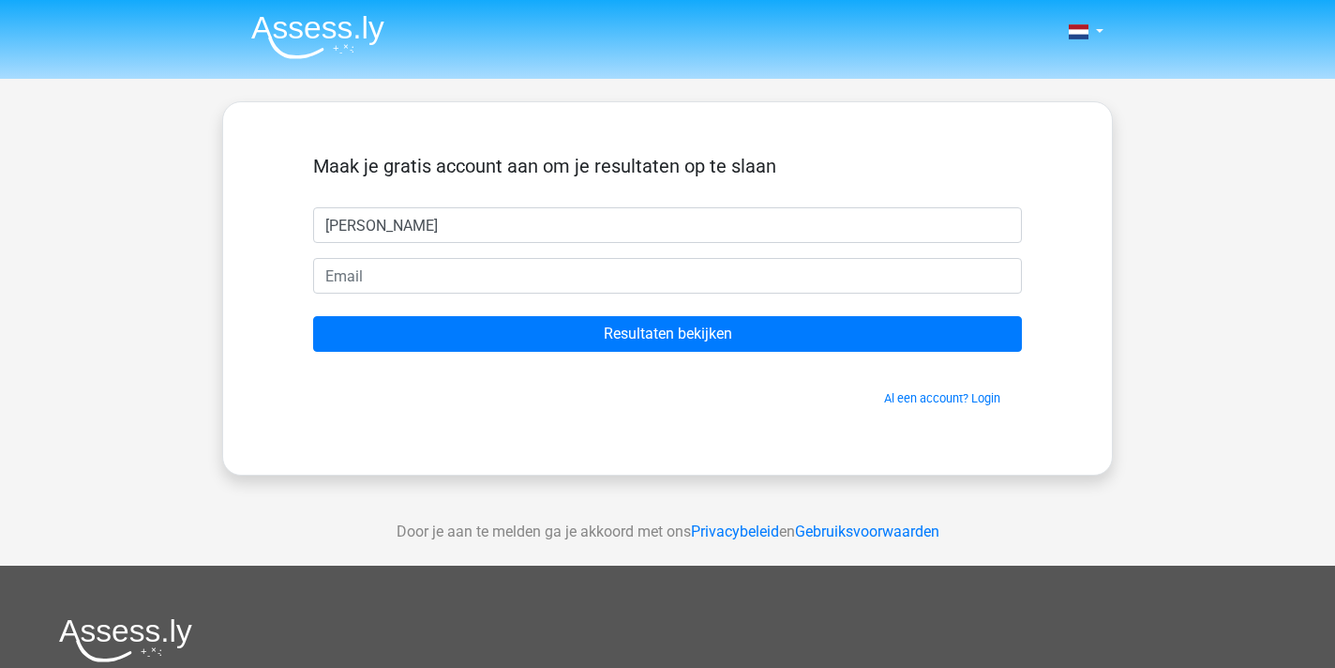
type input "julia"
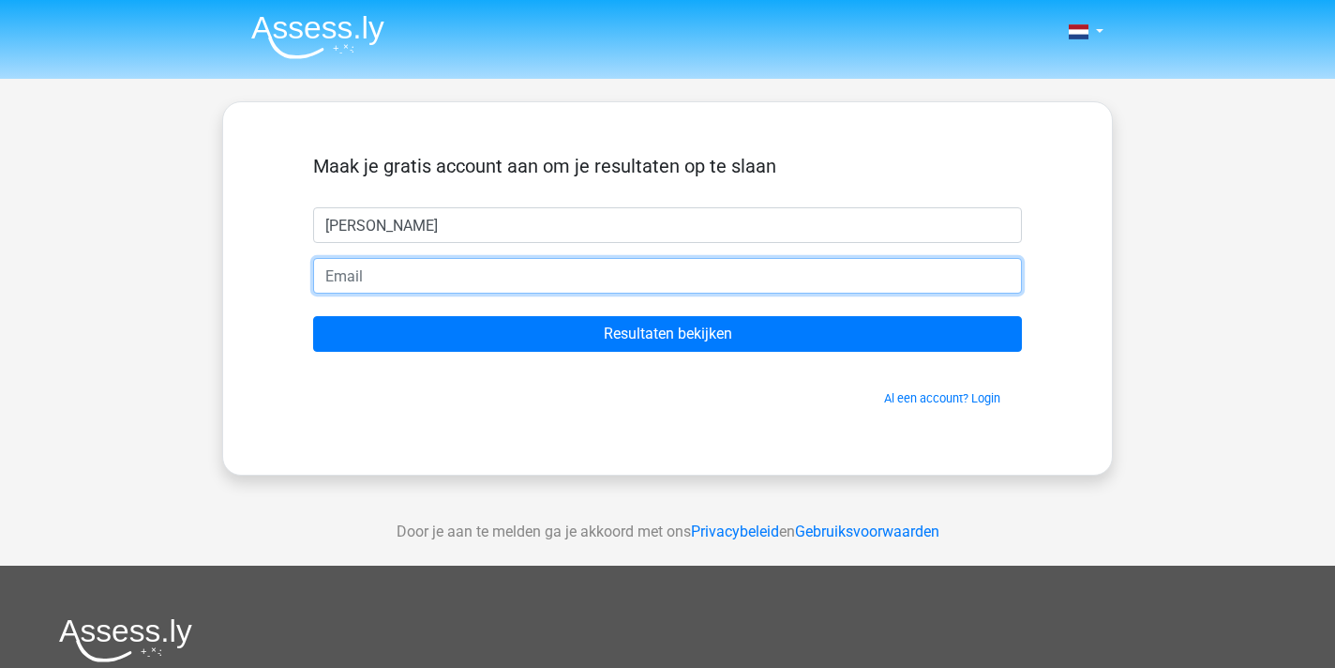
click at [442, 275] on input "email" at bounding box center [667, 276] width 709 height 36
type input "[PERSON_NAME][EMAIL_ADDRESS][DOMAIN_NAME]"
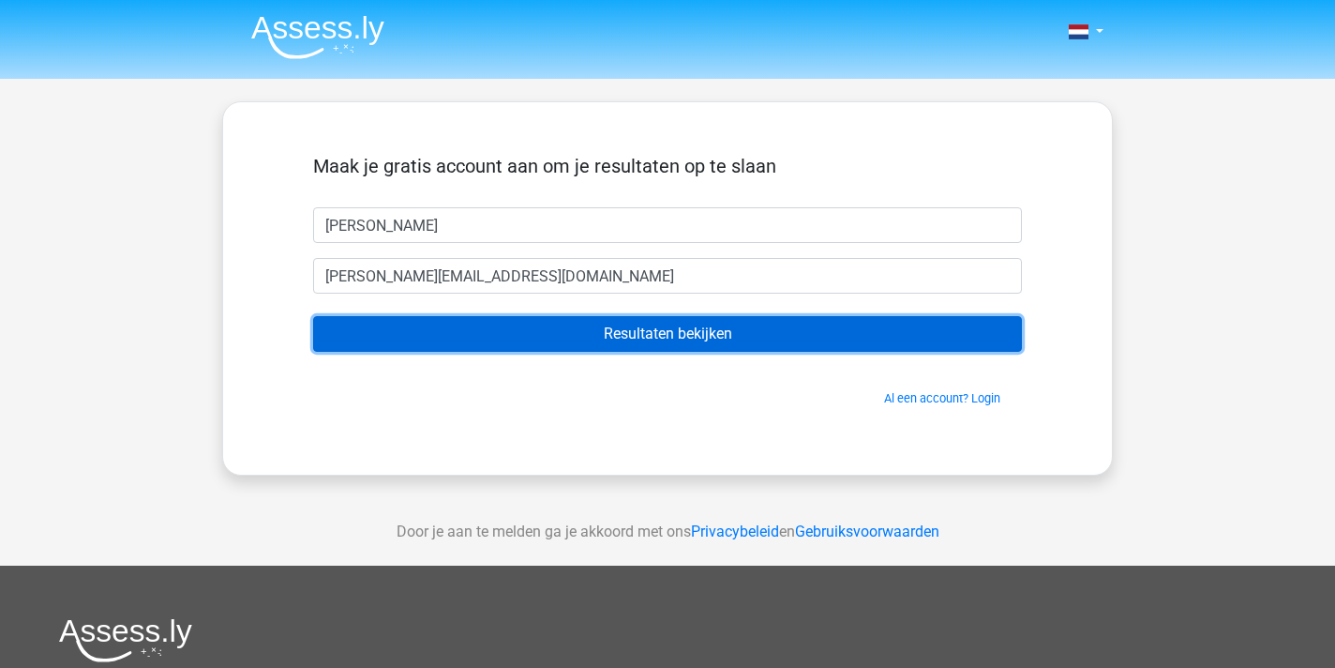
click at [517, 335] on input "Resultaten bekijken" at bounding box center [667, 334] width 709 height 36
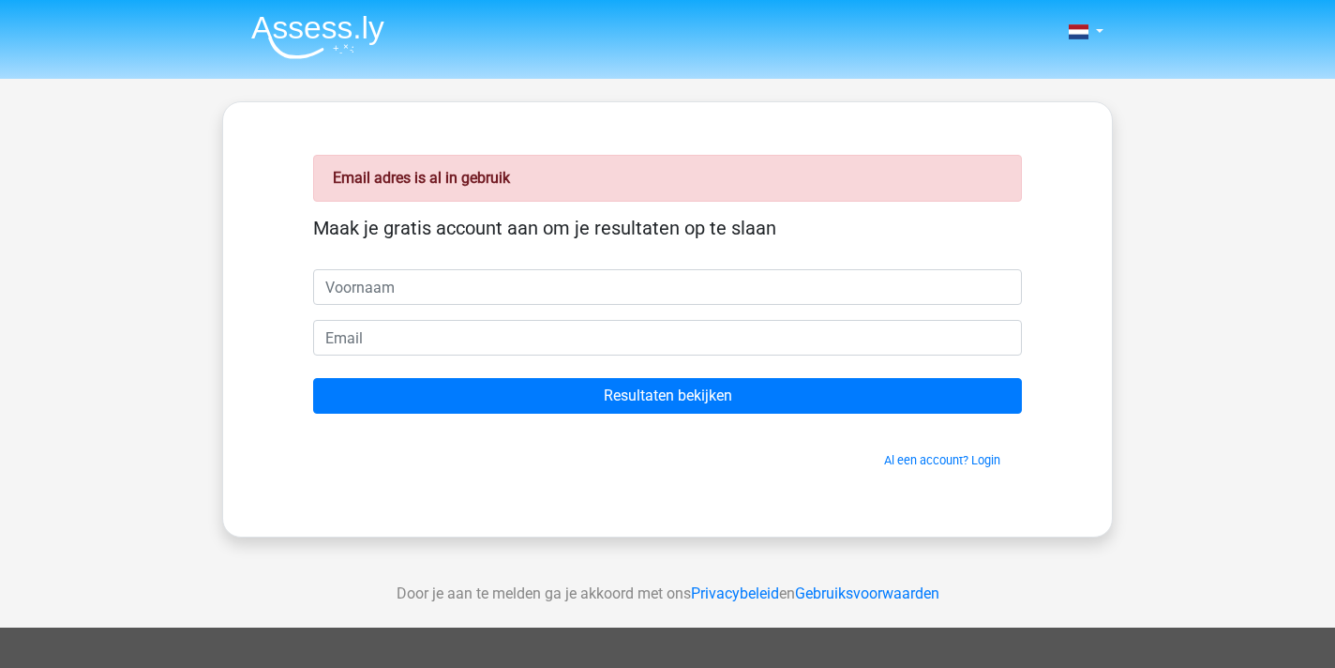
click at [946, 447] on div "Al een account? Login" at bounding box center [667, 448] width 709 height 40
click at [946, 453] on link "Al een account? Login" at bounding box center [942, 460] width 116 height 14
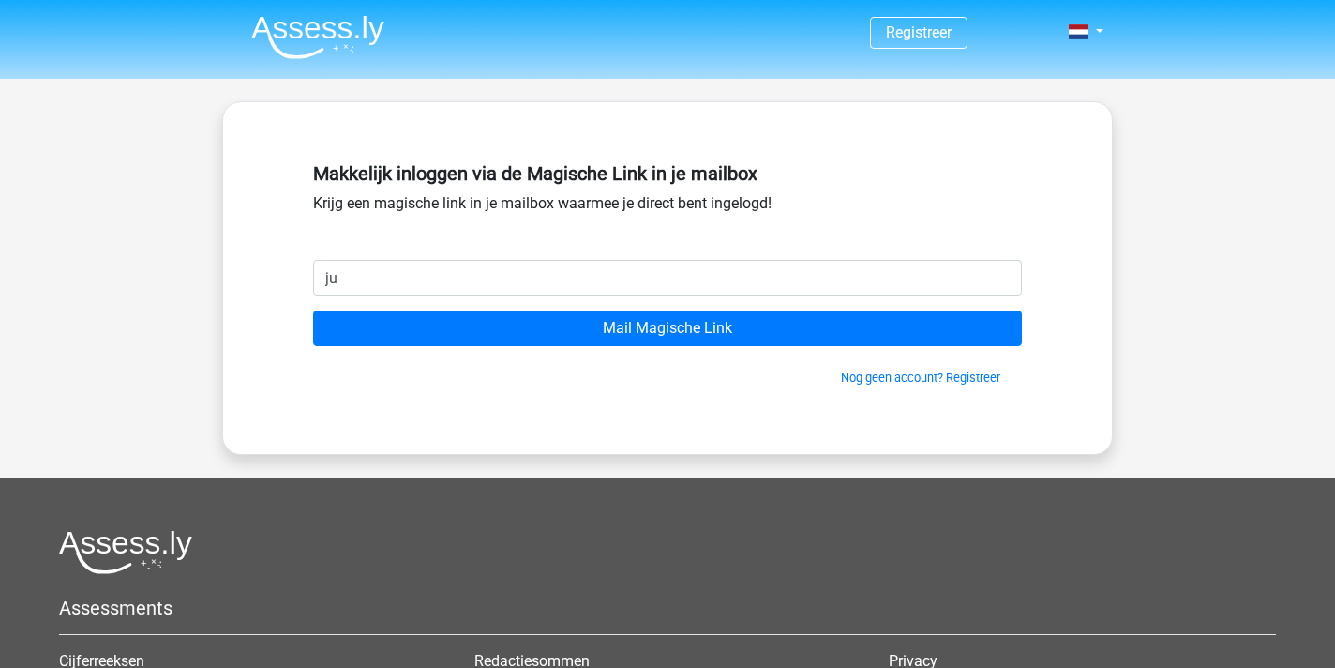
type input "[PERSON_NAME][EMAIL_ADDRESS][DOMAIN_NAME]"
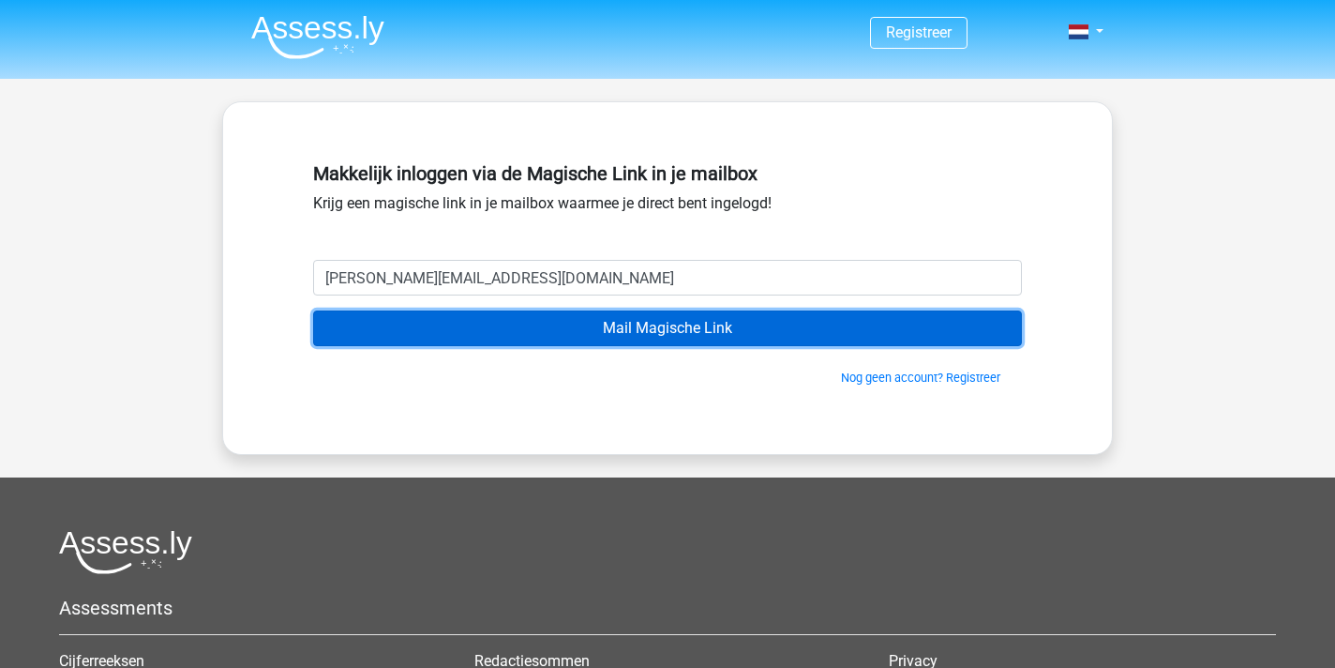
click at [554, 324] on input "Mail Magische Link" at bounding box center [667, 328] width 709 height 36
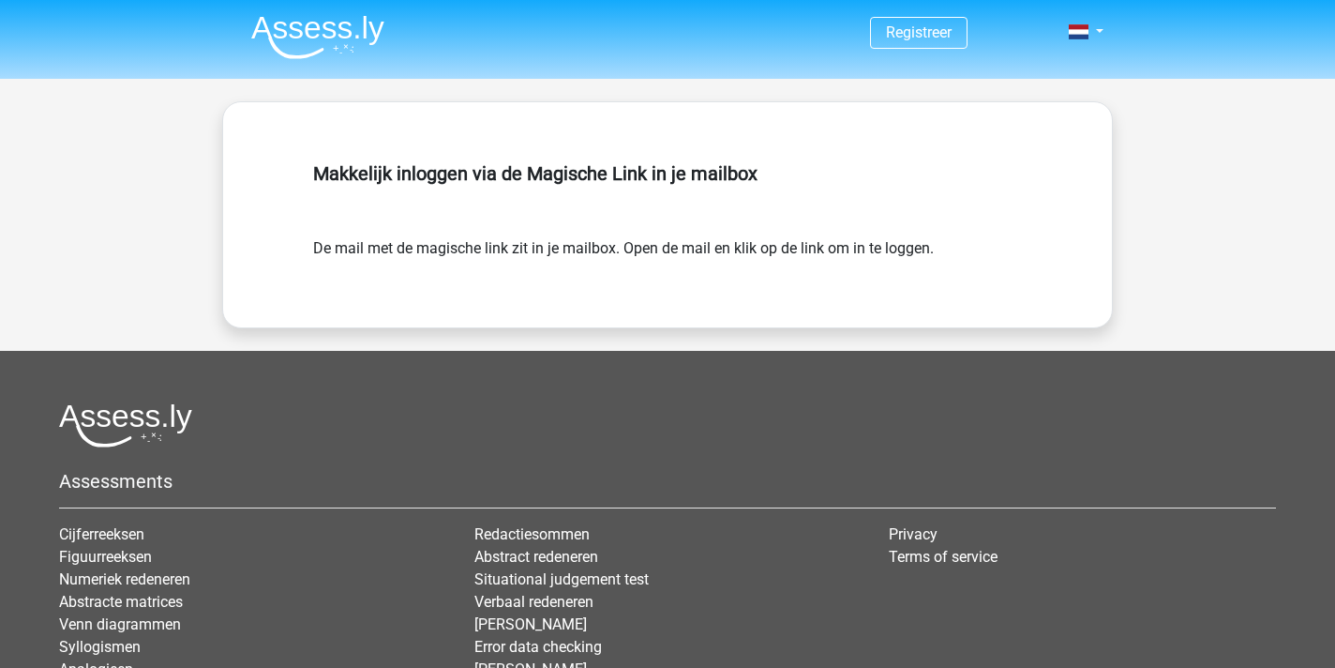
click at [924, 41] on span "Registreer" at bounding box center [919, 33] width 98 height 32
click at [910, 35] on link "Registreer" at bounding box center [919, 32] width 66 height 18
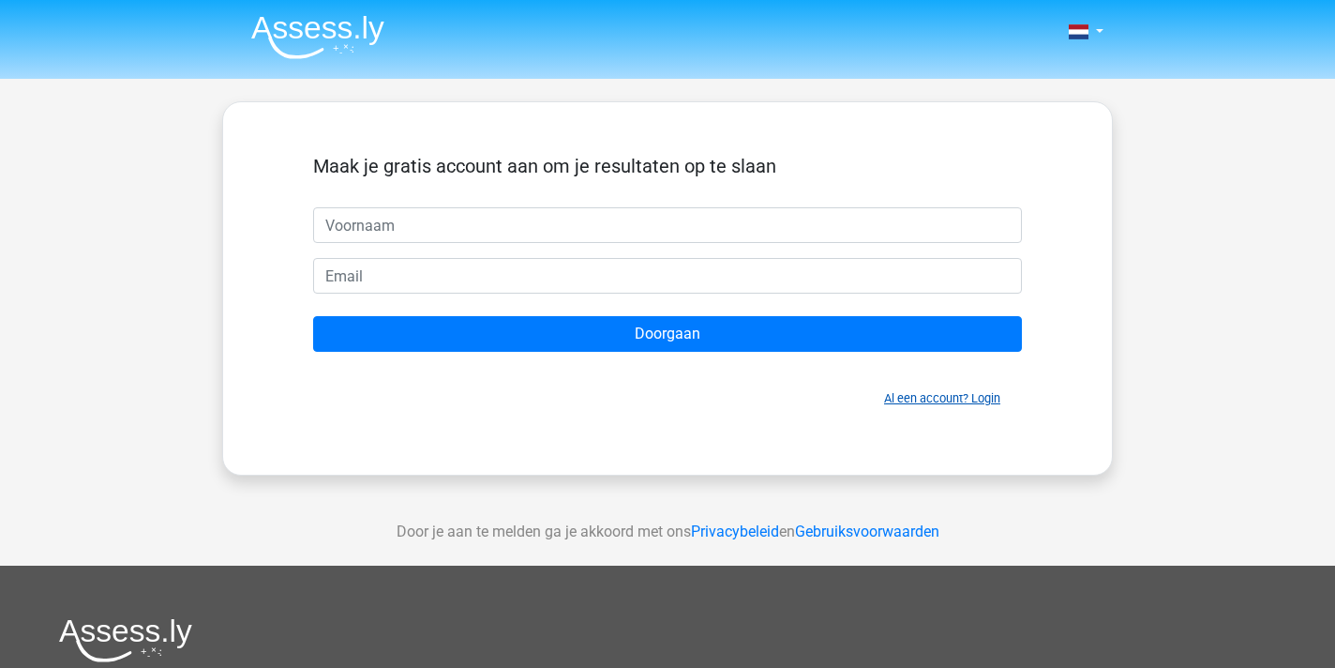
click at [924, 391] on link "Al een account? Login" at bounding box center [942, 398] width 116 height 14
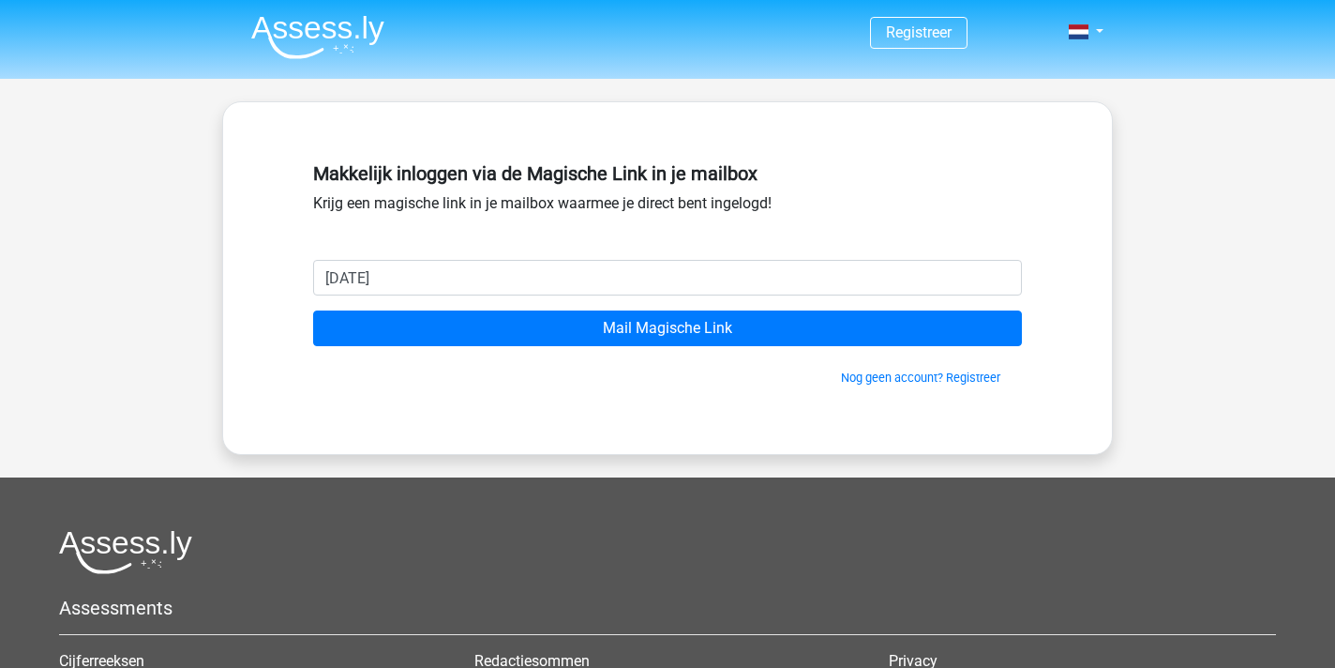
type input "[PERSON_NAME][EMAIL_ADDRESS][DOMAIN_NAME]"
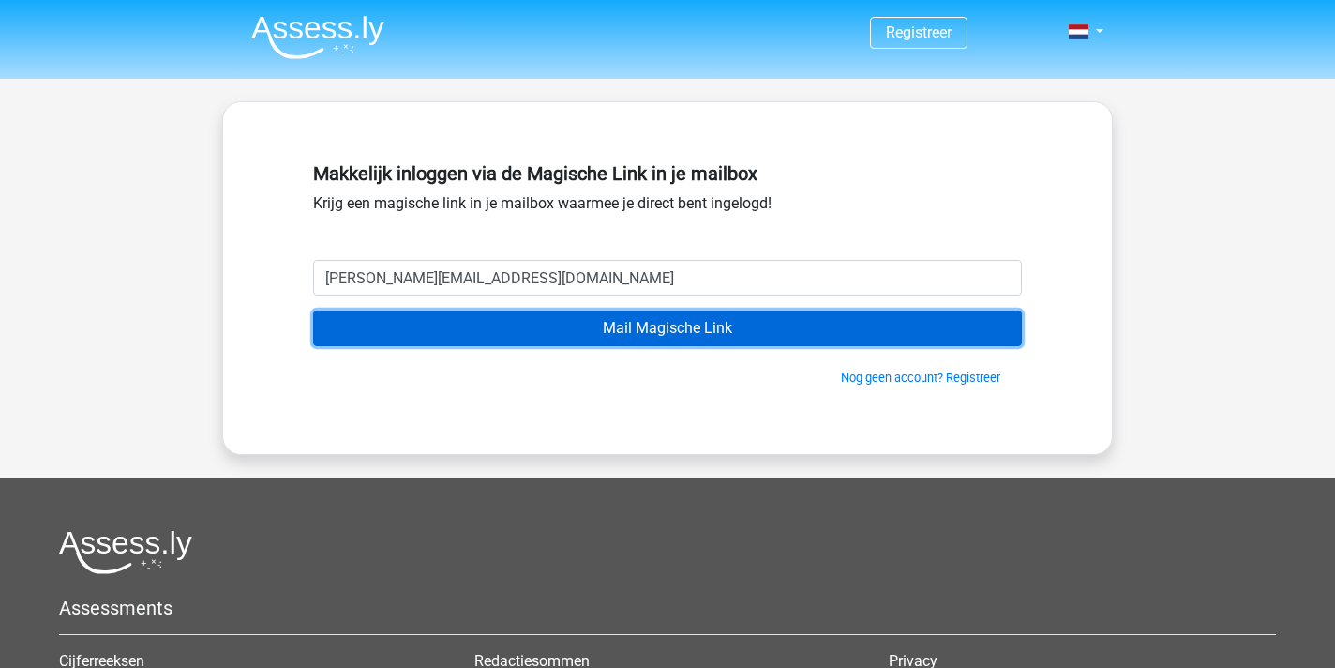
click at [526, 327] on input "Mail Magische Link" at bounding box center [667, 328] width 709 height 36
